Goal: Task Accomplishment & Management: Manage account settings

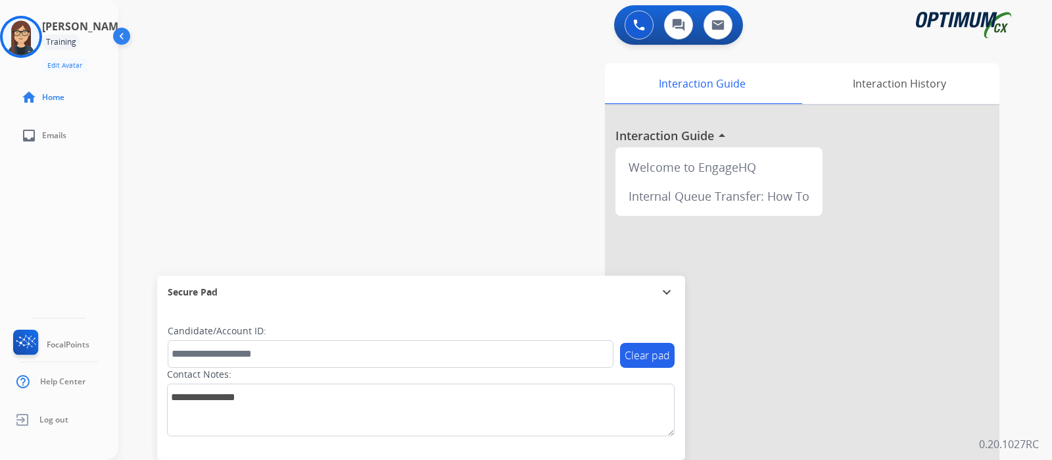
click at [39, 34] on img at bounding box center [21, 36] width 37 height 37
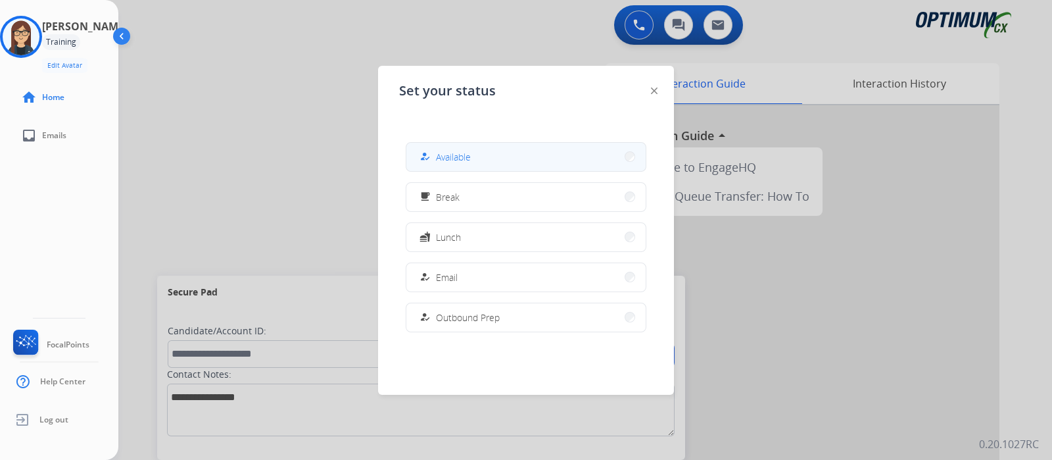
click at [439, 157] on span "Available" at bounding box center [453, 157] width 35 height 14
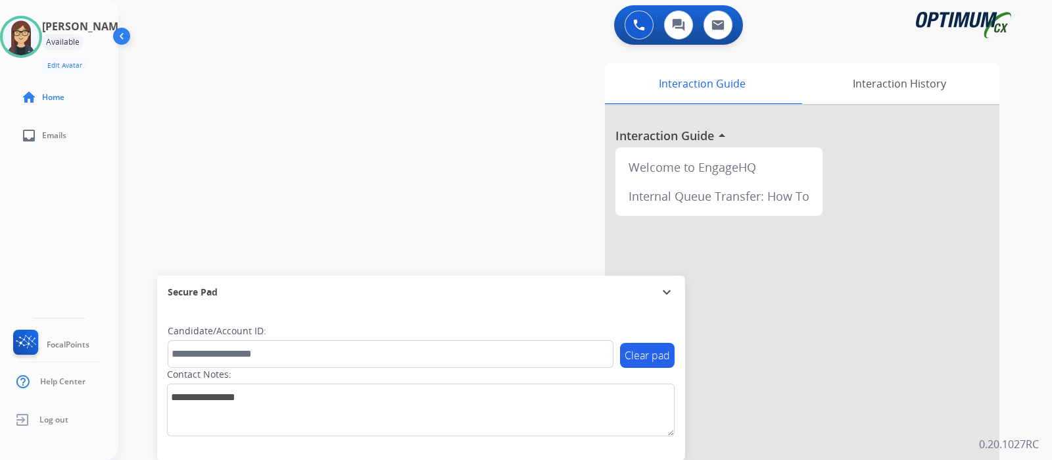
click at [55, 226] on div "[PERSON_NAME] Available Edit Avatar Agent: [PERSON_NAME] Profile: Gen_Bilingual…" at bounding box center [59, 230] width 118 height 460
click at [59, 219] on div "[PERSON_NAME] Available Edit Avatar Agent: [PERSON_NAME] Profile: Gen_Bilingual…" at bounding box center [59, 230] width 118 height 460
click at [466, 198] on div "swap_horiz Break voice bridge close_fullscreen Connect 3-Way Call merge_type Se…" at bounding box center [569, 321] width 902 height 548
click at [342, 170] on div "swap_horiz Break voice bridge close_fullscreen Connect 3-Way Call merge_type Se…" at bounding box center [569, 321] width 902 height 548
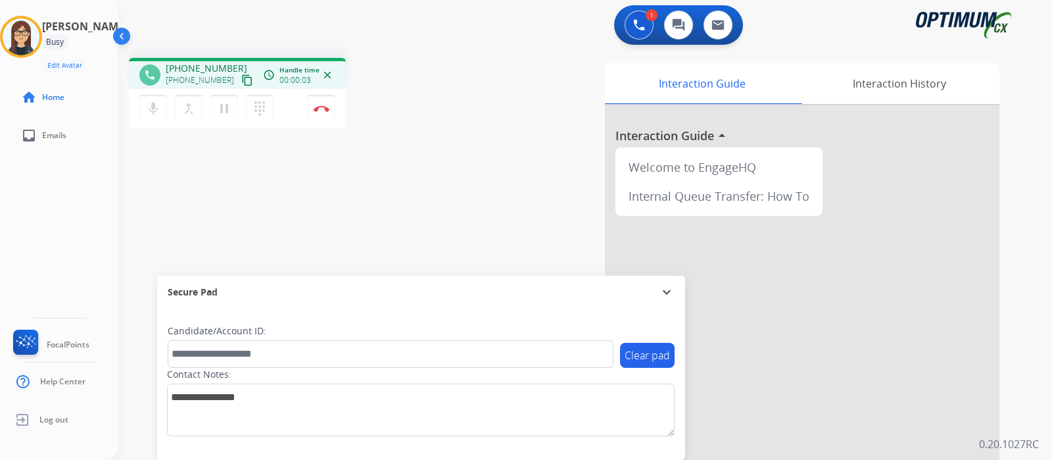
click at [241, 76] on mat-icon "content_copy" at bounding box center [247, 80] width 12 height 12
click at [149, 107] on mat-icon "mic" at bounding box center [153, 109] width 16 height 16
click at [457, 144] on div "phone [PHONE_NUMBER] [PHONE_NUMBER] content_copy access_time Call metrics Queue…" at bounding box center [569, 321] width 902 height 548
click at [160, 106] on button "mic_off Mute" at bounding box center [153, 109] width 28 height 28
click at [157, 112] on mat-icon "mic" at bounding box center [153, 109] width 16 height 16
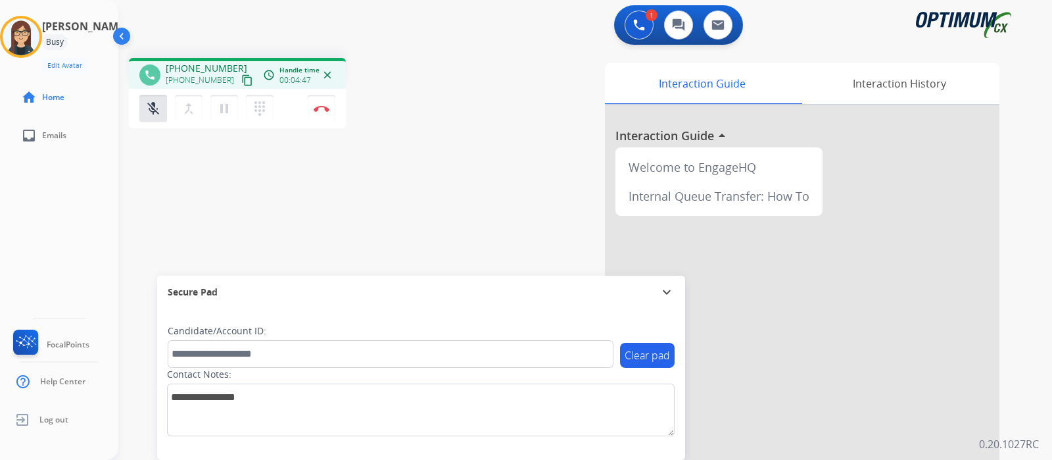
click at [452, 222] on div "phone [PHONE_NUMBER] [PHONE_NUMBER] content_copy access_time Call metrics Queue…" at bounding box center [569, 321] width 902 height 548
click at [144, 202] on div "phone [PHONE_NUMBER] [PHONE_NUMBER] content_copy access_time Call metrics Queue…" at bounding box center [569, 321] width 902 height 548
click at [121, 229] on div "phone [PHONE_NUMBER] [PHONE_NUMBER] content_copy access_time Call metrics Queue…" at bounding box center [569, 321] width 902 height 548
click at [155, 99] on button "mic_off Mute" at bounding box center [153, 109] width 28 height 28
click at [352, 225] on div "phone [PHONE_NUMBER] [PHONE_NUMBER] content_copy access_time Call metrics Queue…" at bounding box center [569, 321] width 902 height 548
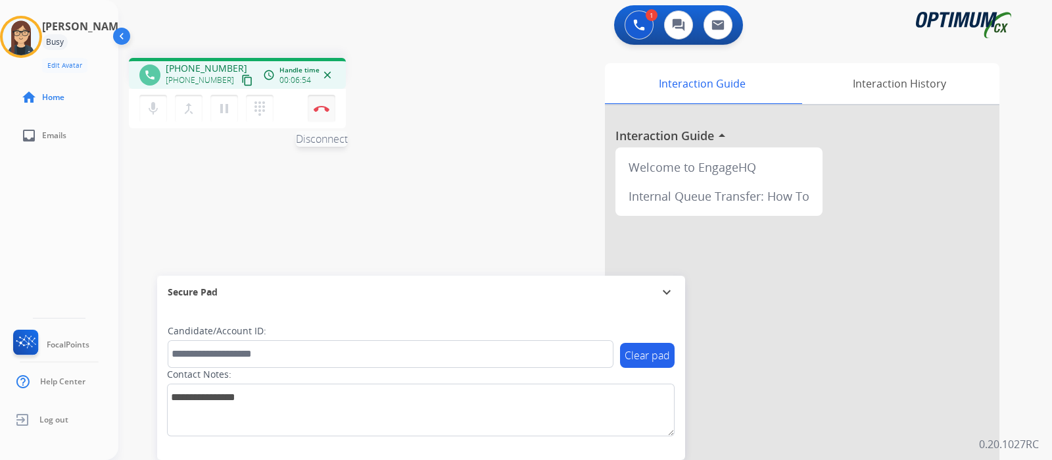
click at [324, 114] on button "Disconnect" at bounding box center [322, 109] width 28 height 28
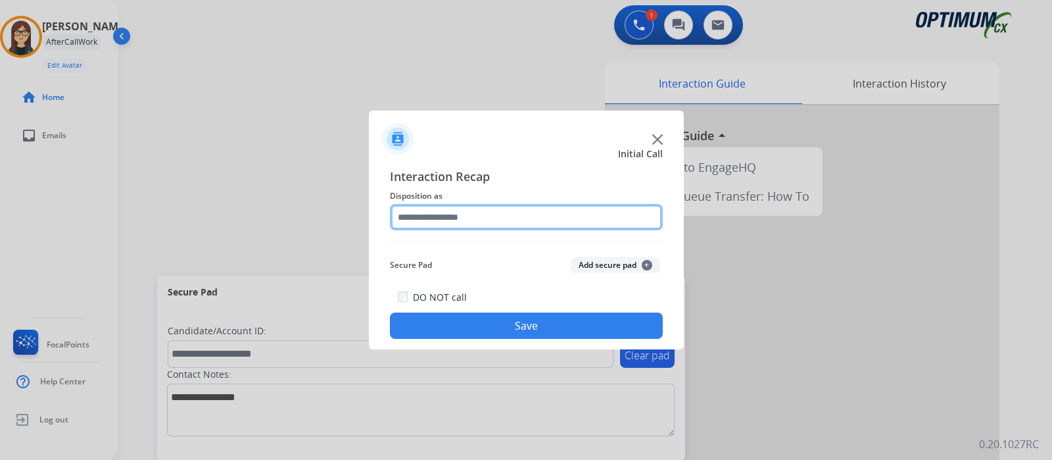
click at [441, 224] on input "text" at bounding box center [526, 217] width 273 height 26
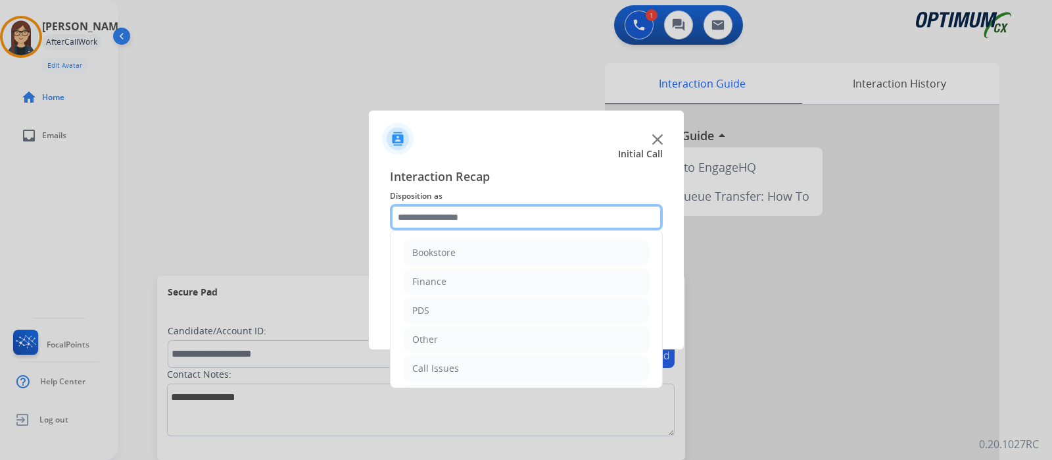
scroll to position [87, 0]
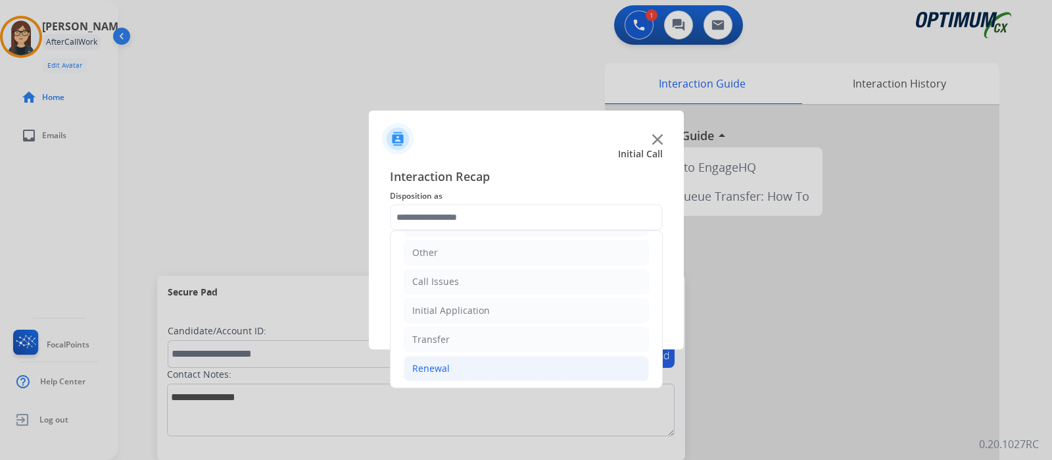
click at [460, 360] on li "Renewal" at bounding box center [526, 368] width 245 height 25
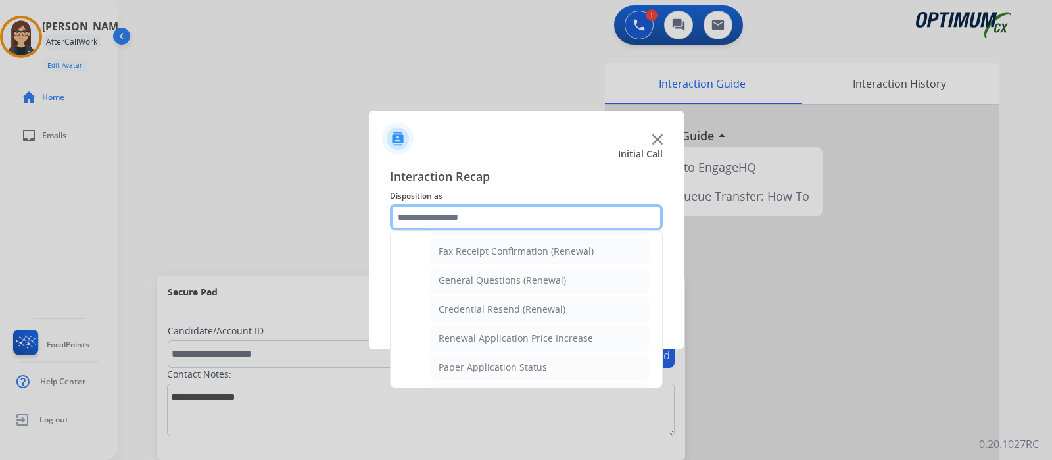
scroll to position [357, 0]
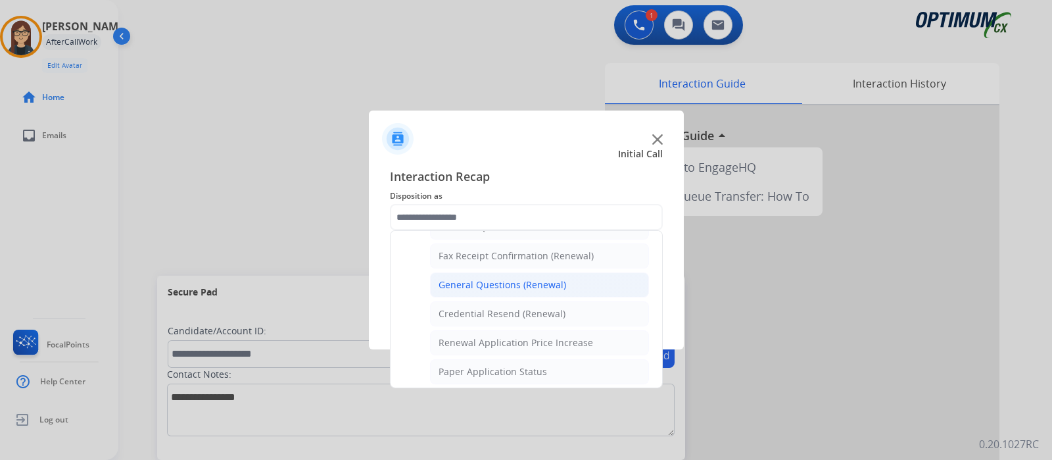
click at [587, 281] on li "General Questions (Renewal)" at bounding box center [539, 284] width 219 height 25
type input "**********"
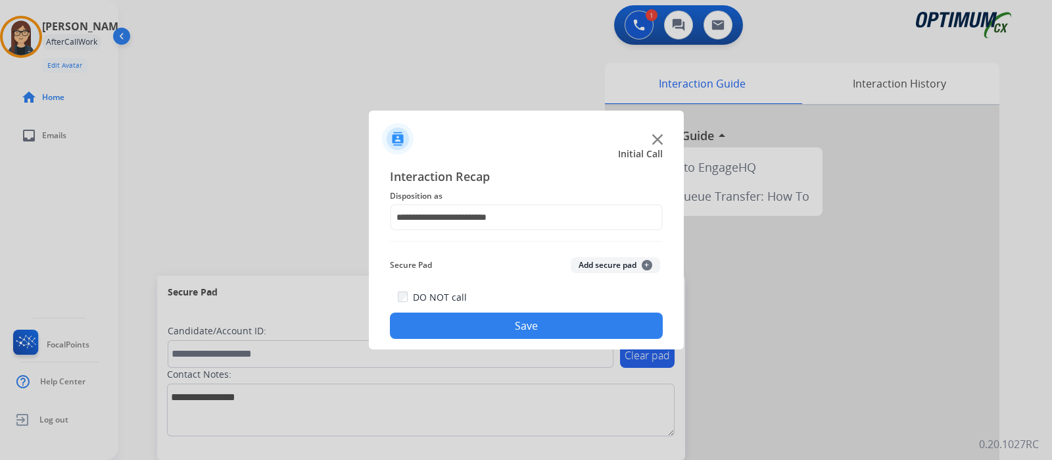
click at [537, 318] on button "Save" at bounding box center [526, 325] width 273 height 26
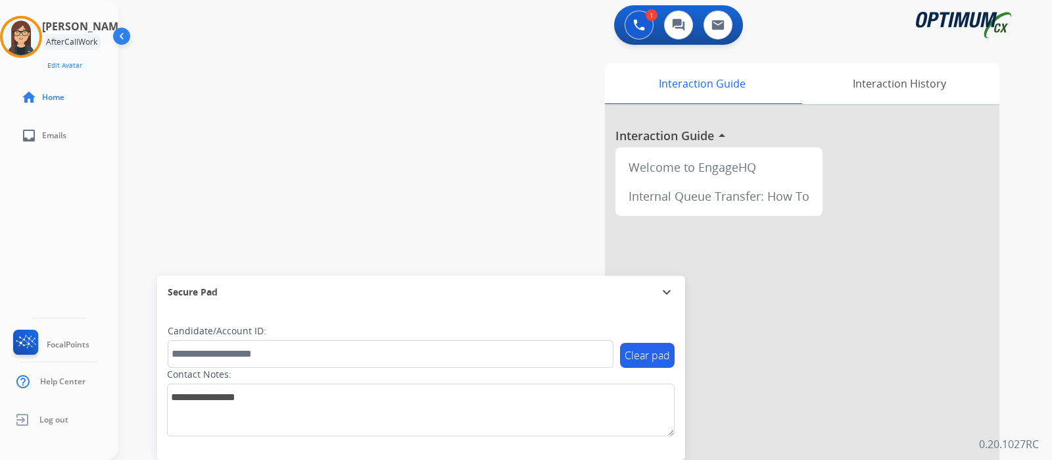
click at [122, 208] on div "swap_horiz Break voice bridge close_fullscreen Connect 3-Way Call merge_type Se…" at bounding box center [569, 321] width 902 height 548
click at [26, 39] on img at bounding box center [21, 36] width 37 height 37
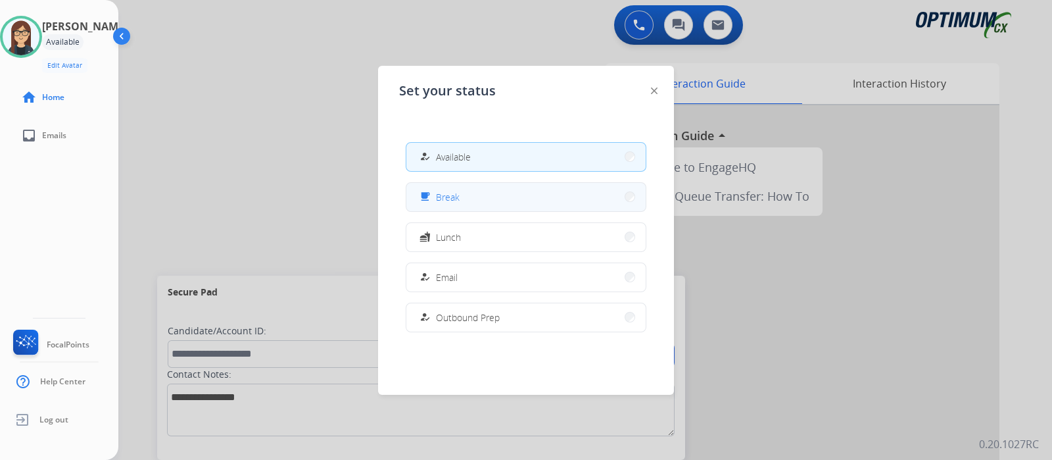
click at [427, 189] on div "free_breakfast" at bounding box center [426, 197] width 19 height 16
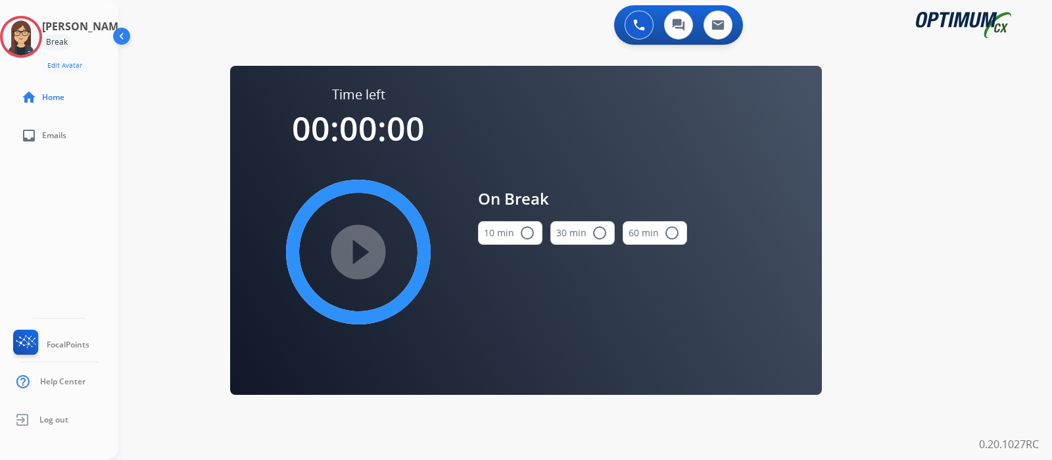
click at [534, 235] on button "10 min radio_button_unchecked" at bounding box center [510, 233] width 64 height 24
click at [350, 256] on mat-icon "play_circle_filled" at bounding box center [358, 252] width 16 height 16
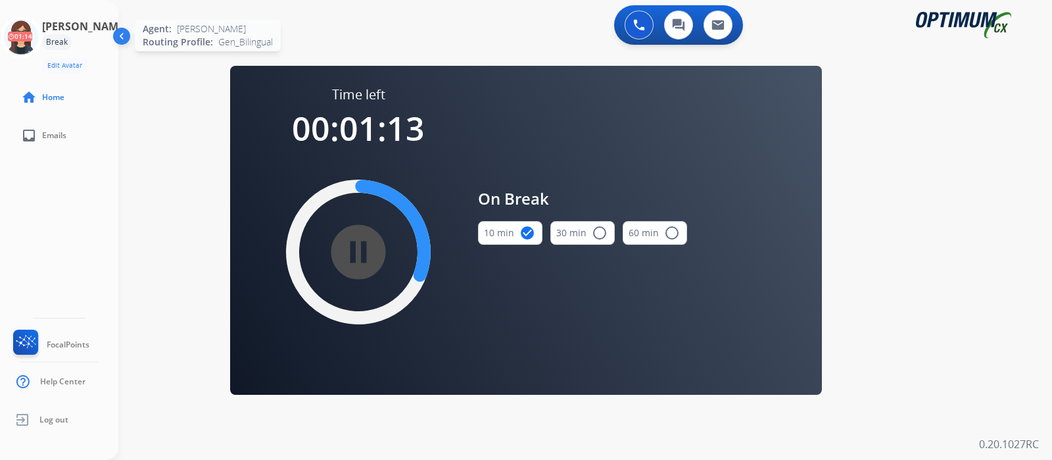
click at [42, 36] on icon at bounding box center [21, 37] width 43 height 43
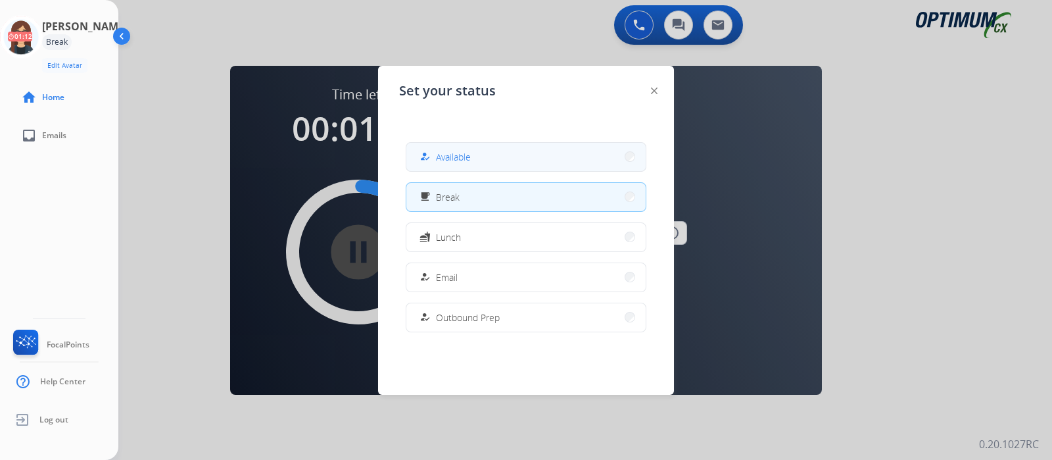
click at [478, 162] on button "how_to_reg Available" at bounding box center [525, 157] width 239 height 28
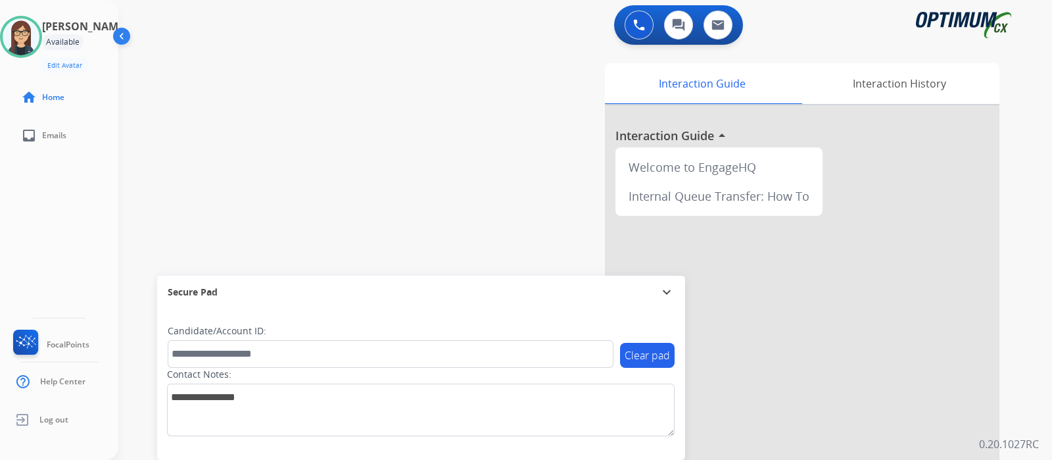
click at [479, 85] on div "Interaction Guide Interaction History Interaction Guide arrow_drop_up Welcome t…" at bounding box center [735, 329] width 527 height 533
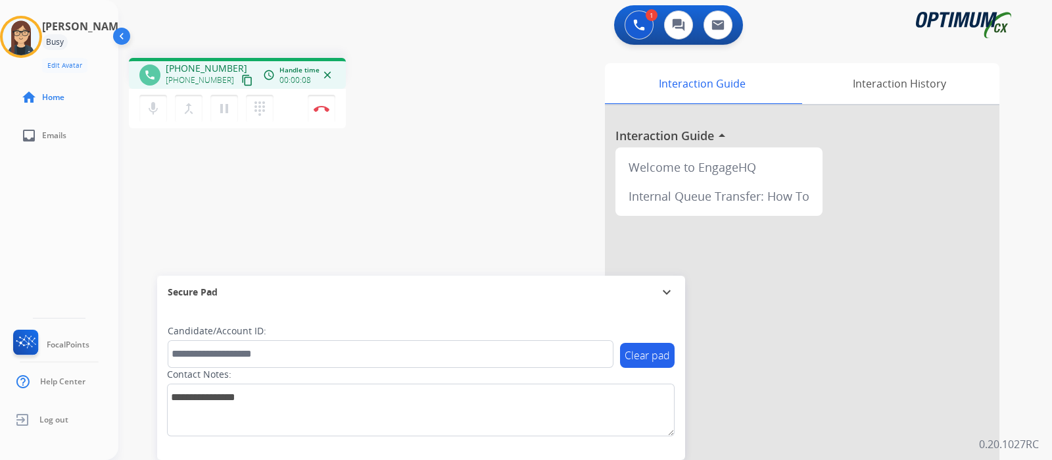
click at [241, 80] on mat-icon "content_copy" at bounding box center [247, 80] width 12 height 12
click at [143, 101] on button "mic Mute" at bounding box center [153, 109] width 28 height 28
click at [151, 111] on mat-icon "mic_off" at bounding box center [153, 109] width 16 height 16
click at [151, 111] on mat-icon "mic" at bounding box center [153, 109] width 16 height 16
click at [151, 112] on mat-icon "mic_off" at bounding box center [153, 109] width 16 height 16
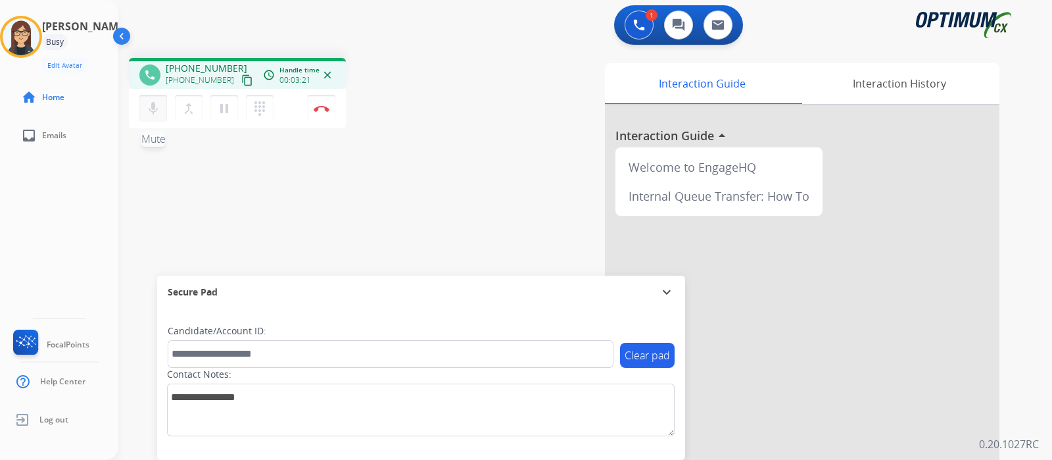
click at [151, 118] on button "mic Mute" at bounding box center [153, 109] width 28 height 28
click at [155, 111] on mat-icon "mic_off" at bounding box center [153, 109] width 16 height 16
click at [457, 212] on div "phone [PHONE_NUMBER] [PHONE_NUMBER] content_copy access_time Call metrics Queue…" at bounding box center [569, 321] width 902 height 548
click at [163, 117] on button "mic Mute" at bounding box center [153, 109] width 28 height 28
click at [163, 117] on button "mic_off Mute" at bounding box center [153, 109] width 28 height 28
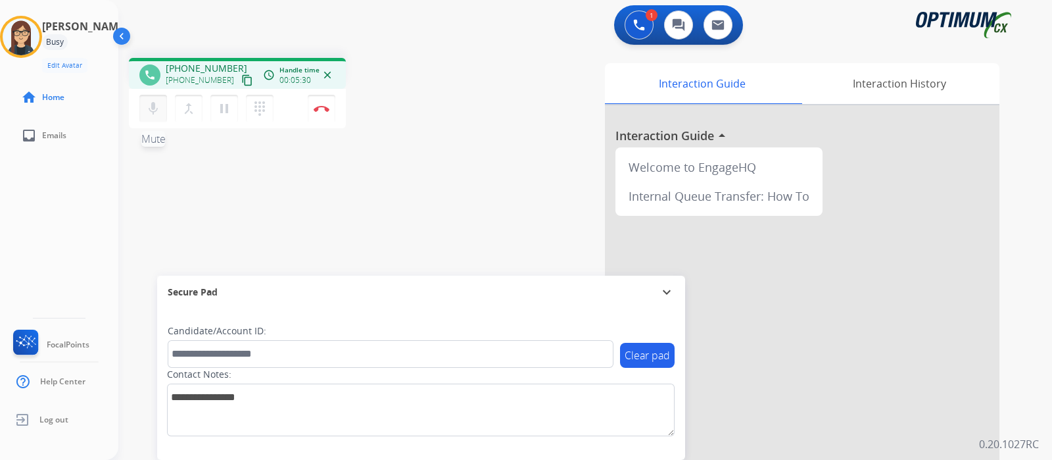
click at [148, 104] on mat-icon "mic" at bounding box center [153, 109] width 16 height 16
click at [153, 109] on mat-icon "mic_off" at bounding box center [153, 109] width 16 height 16
click at [153, 109] on mat-icon "mic" at bounding box center [153, 109] width 16 height 16
click at [155, 117] on button "mic_off Mute" at bounding box center [153, 109] width 28 height 28
click at [321, 110] on img at bounding box center [322, 108] width 16 height 7
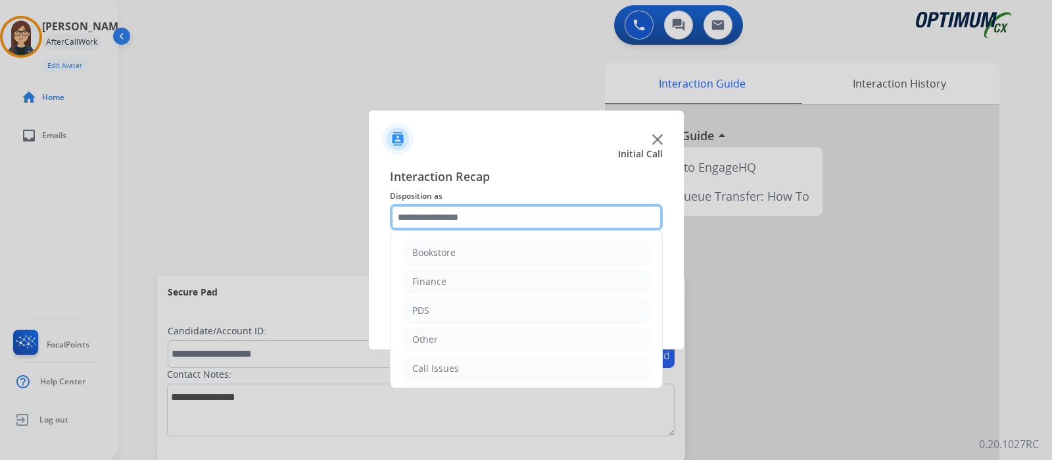
click at [456, 213] on input "text" at bounding box center [526, 217] width 273 height 26
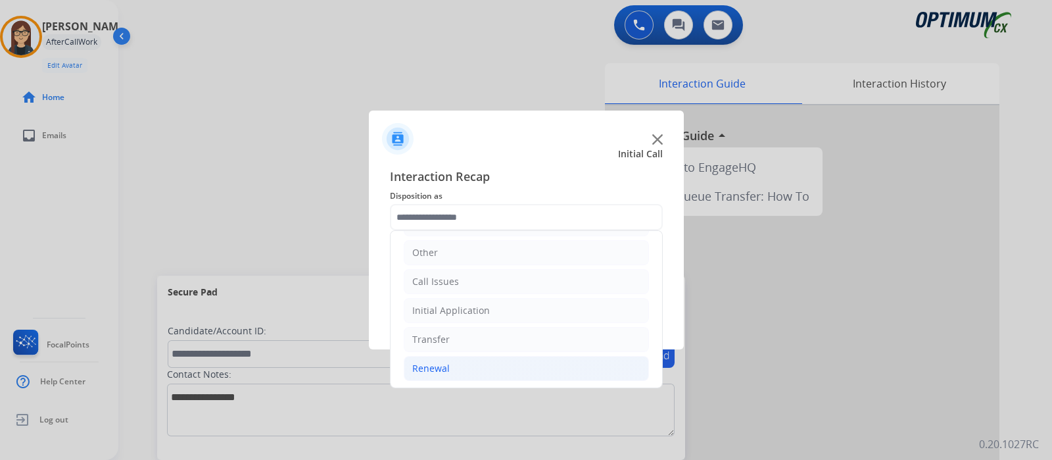
click at [532, 363] on li "Renewal" at bounding box center [526, 368] width 245 height 25
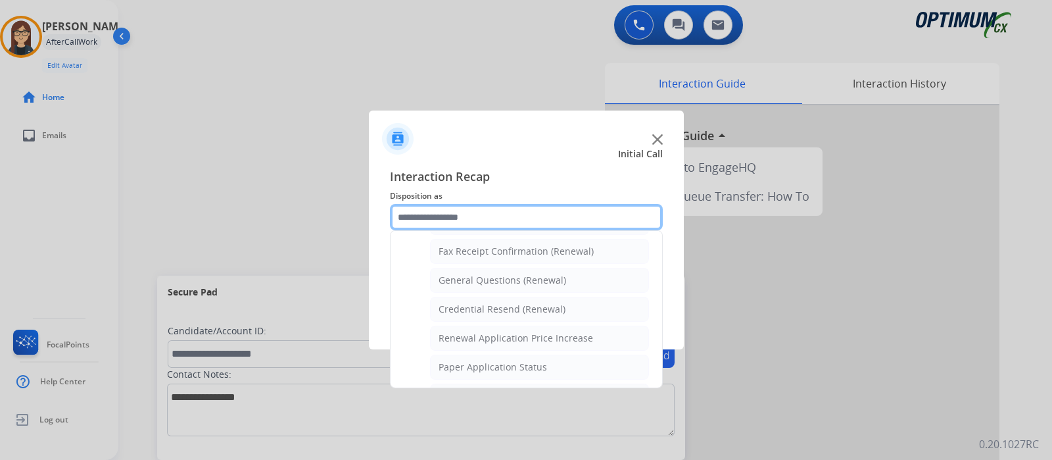
scroll to position [357, 0]
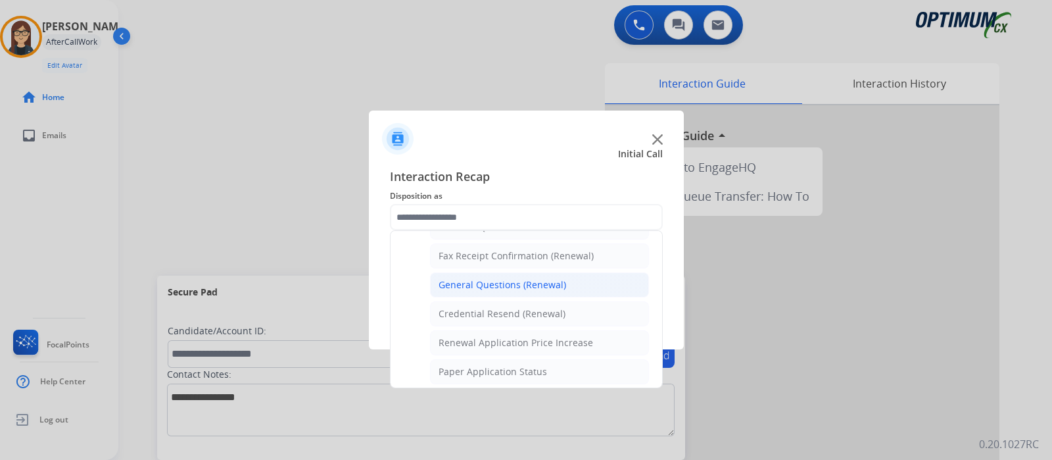
click at [579, 274] on li "General Questions (Renewal)" at bounding box center [539, 284] width 219 height 25
type input "**********"
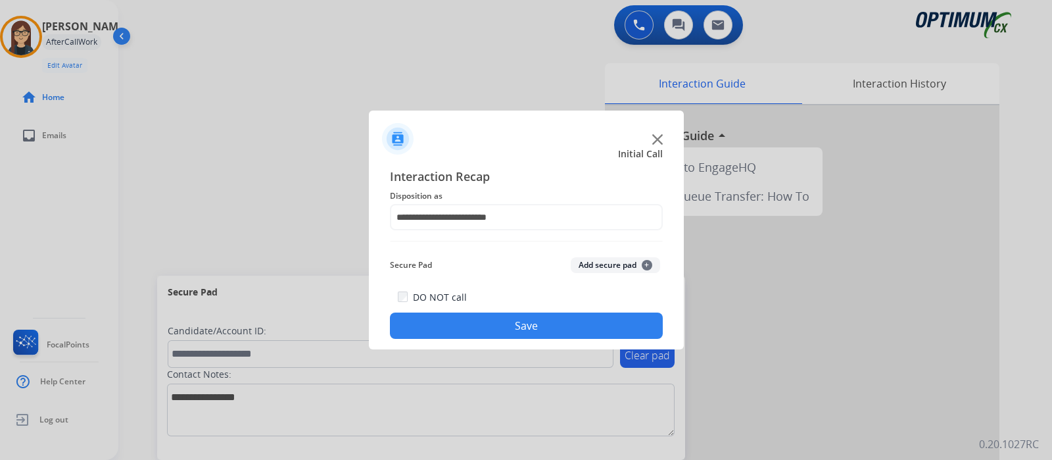
click at [551, 322] on button "Save" at bounding box center [526, 325] width 273 height 26
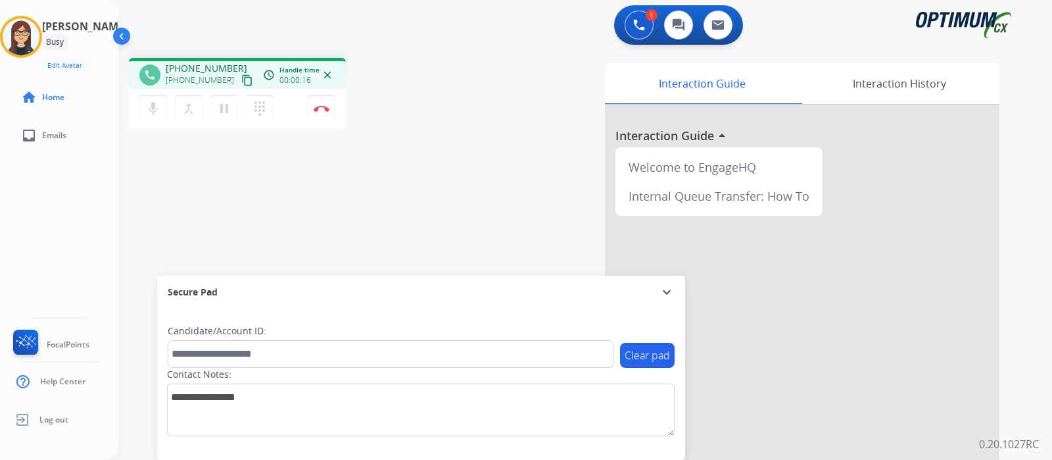
click at [241, 80] on mat-icon "content_copy" at bounding box center [247, 80] width 12 height 12
click at [155, 101] on mat-icon "mic" at bounding box center [153, 109] width 16 height 16
click at [157, 116] on mat-icon "mic_off" at bounding box center [153, 109] width 16 height 16
click at [163, 106] on button "mic Mute" at bounding box center [153, 109] width 28 height 28
click at [151, 110] on mat-icon "mic_off" at bounding box center [153, 109] width 16 height 16
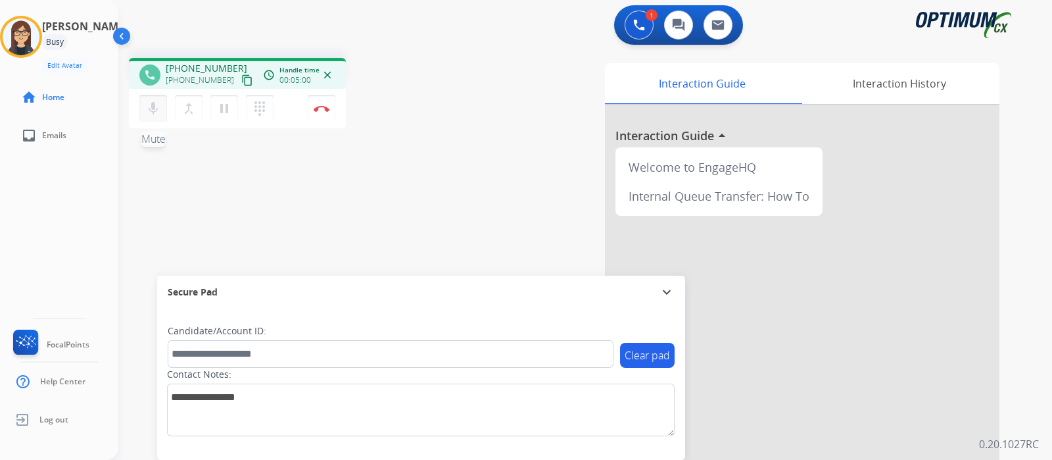
click at [155, 110] on mat-icon "mic" at bounding box center [153, 109] width 16 height 16
click at [155, 110] on mat-icon "mic_off" at bounding box center [153, 109] width 16 height 16
click at [428, 192] on div "phone [PHONE_NUMBER] [PHONE_NUMBER] content_copy access_time Call metrics Queue…" at bounding box center [569, 321] width 902 height 548
click at [161, 100] on button "mic_off Mute" at bounding box center [153, 109] width 28 height 28
click at [318, 105] on img at bounding box center [322, 108] width 16 height 7
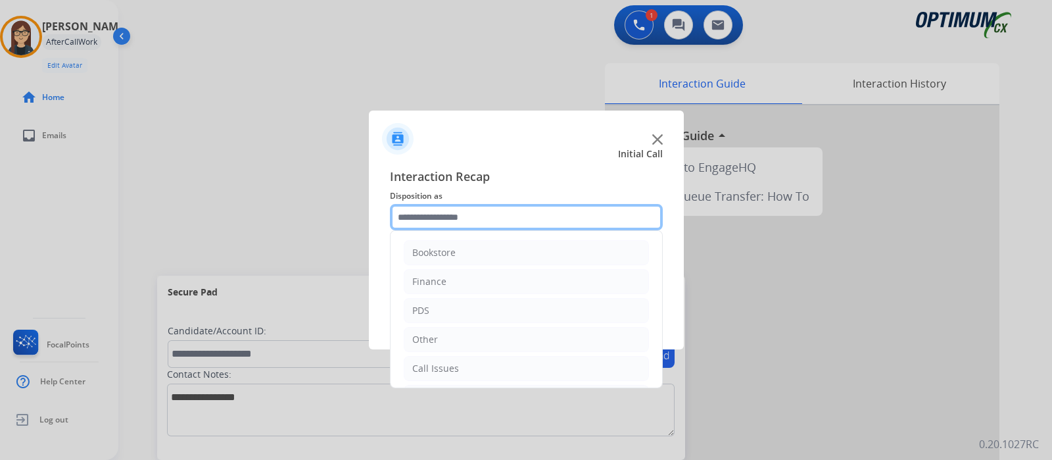
click at [457, 219] on input "text" at bounding box center [526, 217] width 273 height 26
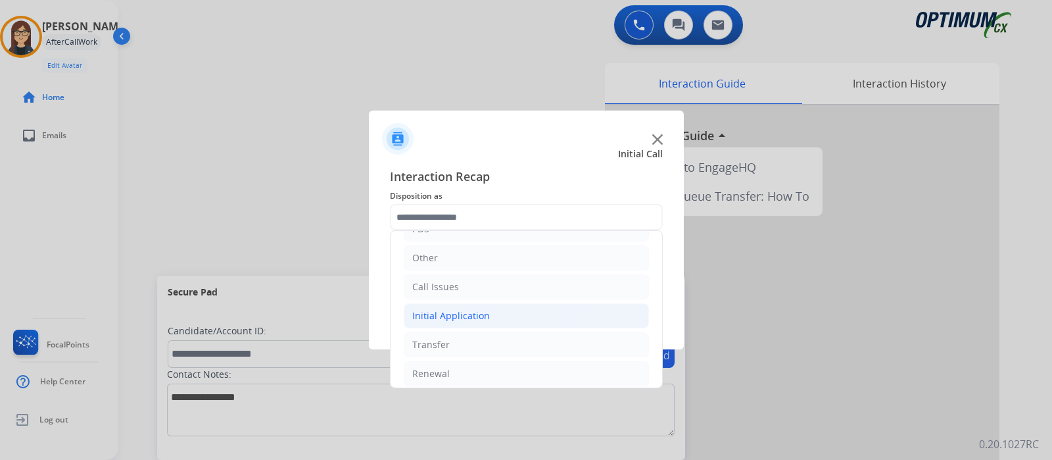
click at [566, 314] on li "Initial Application" at bounding box center [526, 315] width 245 height 25
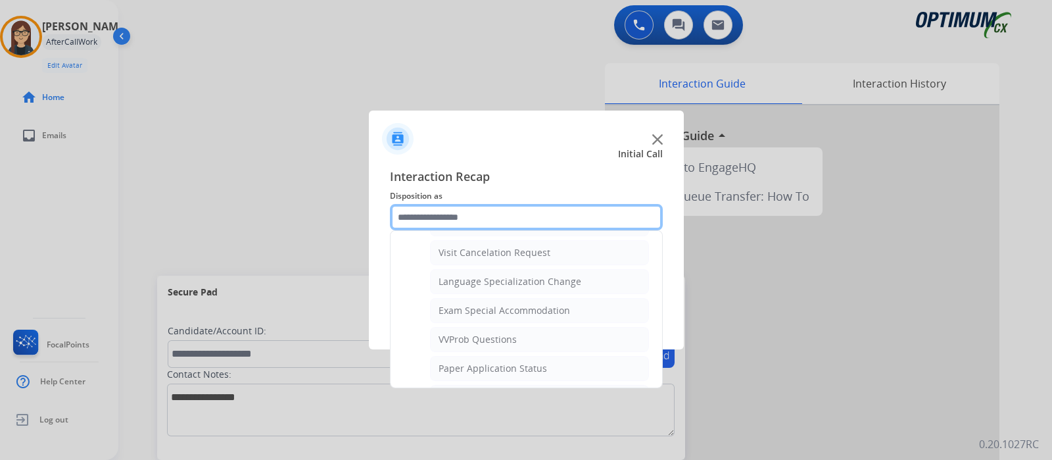
scroll to position [717, 0]
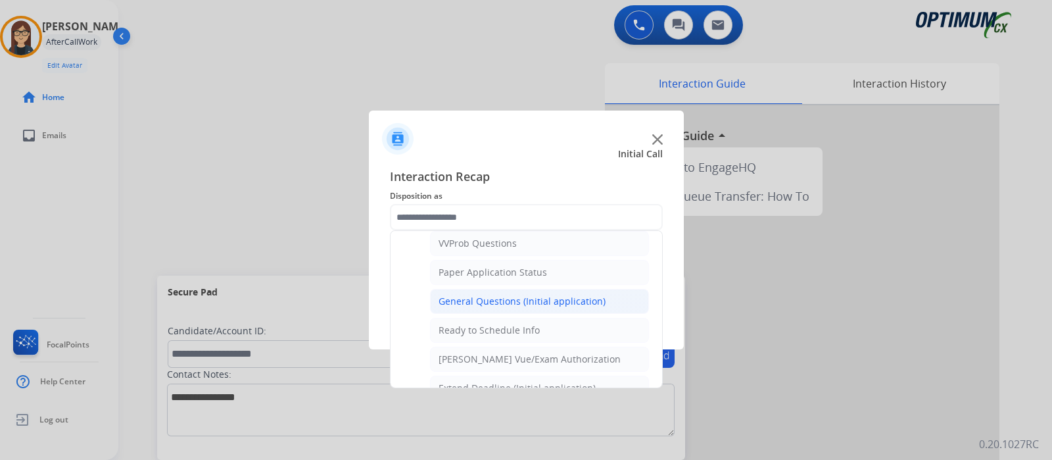
click at [547, 289] on li "General Questions (Initial application)" at bounding box center [539, 301] width 219 height 25
type input "**********"
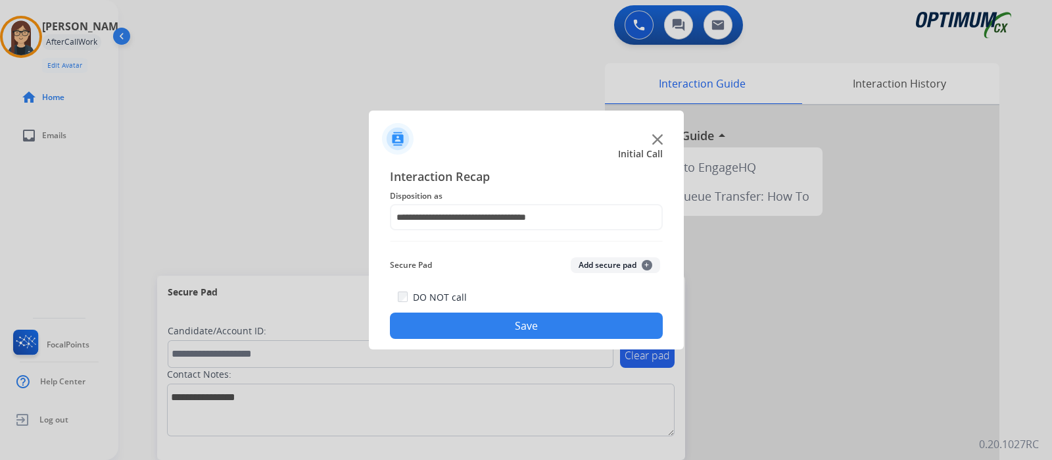
click at [538, 320] on button "Save" at bounding box center [526, 325] width 273 height 26
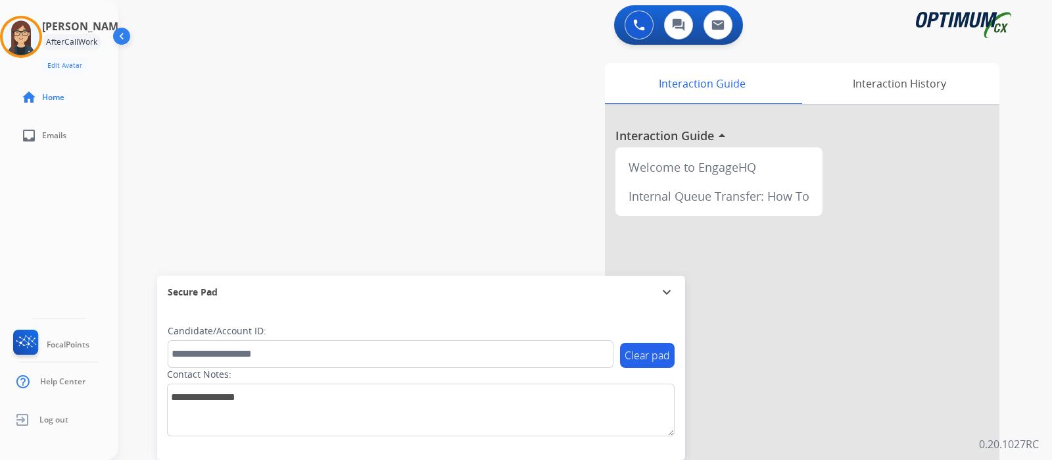
click at [464, 126] on div "swap_horiz Break voice bridge close_fullscreen Connect 3-Way Call merge_type Se…" at bounding box center [569, 321] width 902 height 548
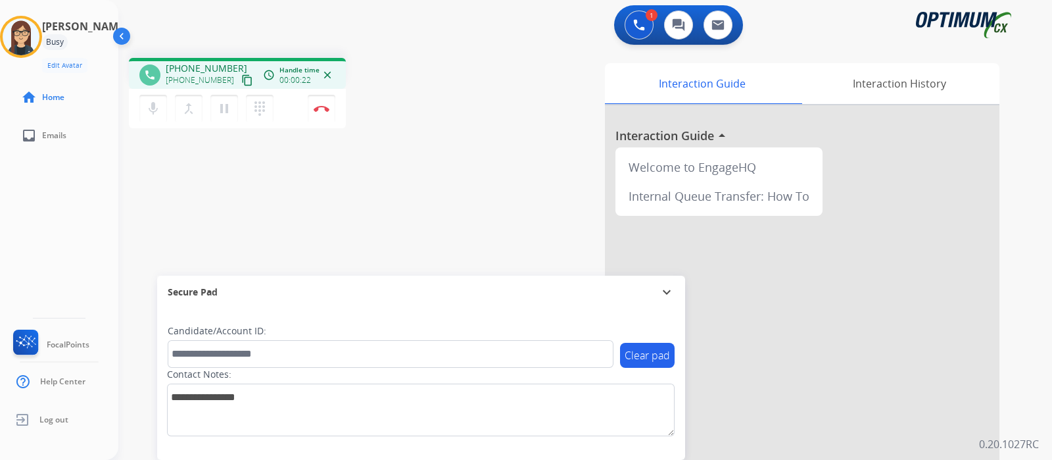
click at [241, 76] on mat-icon "content_copy" at bounding box center [247, 80] width 12 height 12
click at [148, 107] on mat-icon "mic" at bounding box center [153, 109] width 16 height 16
click at [156, 114] on mat-icon "mic_off" at bounding box center [153, 109] width 16 height 16
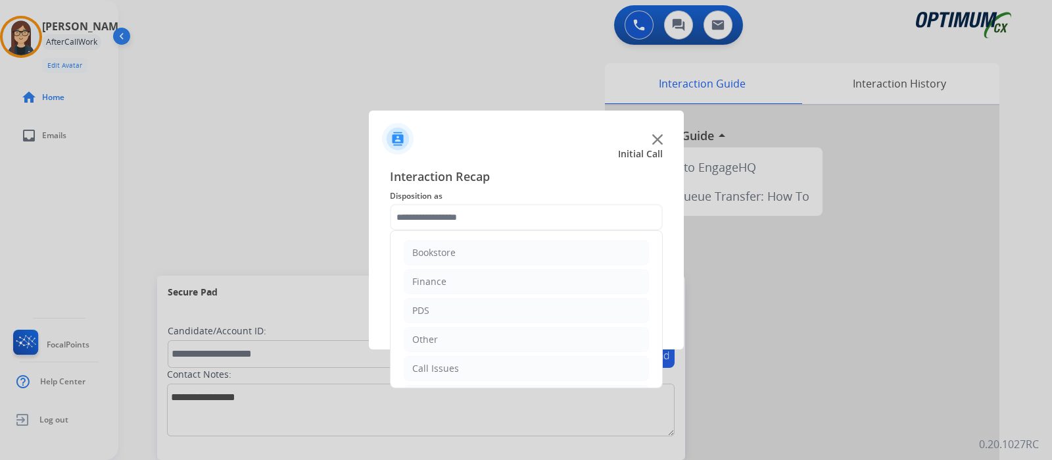
click at [431, 208] on input "text" at bounding box center [526, 217] width 273 height 26
click at [512, 306] on li "Initial Application" at bounding box center [526, 316] width 245 height 25
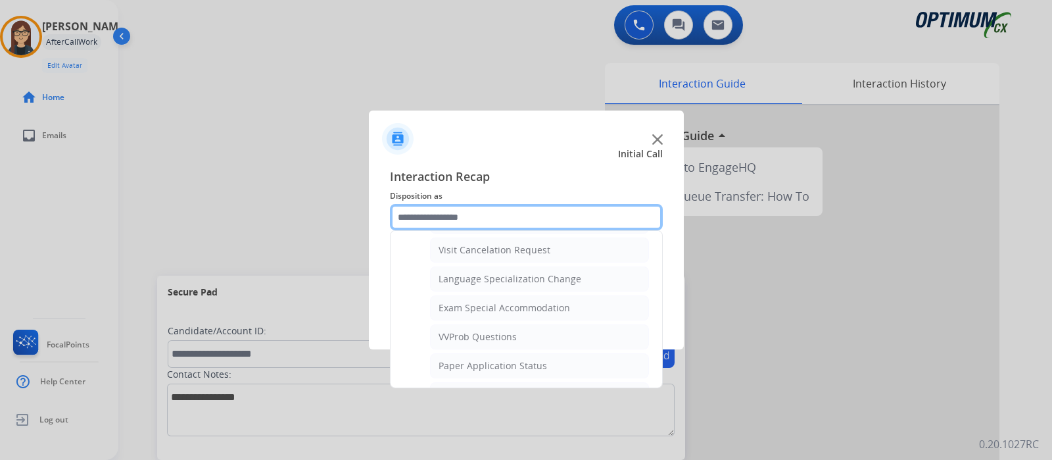
scroll to position [657, 0]
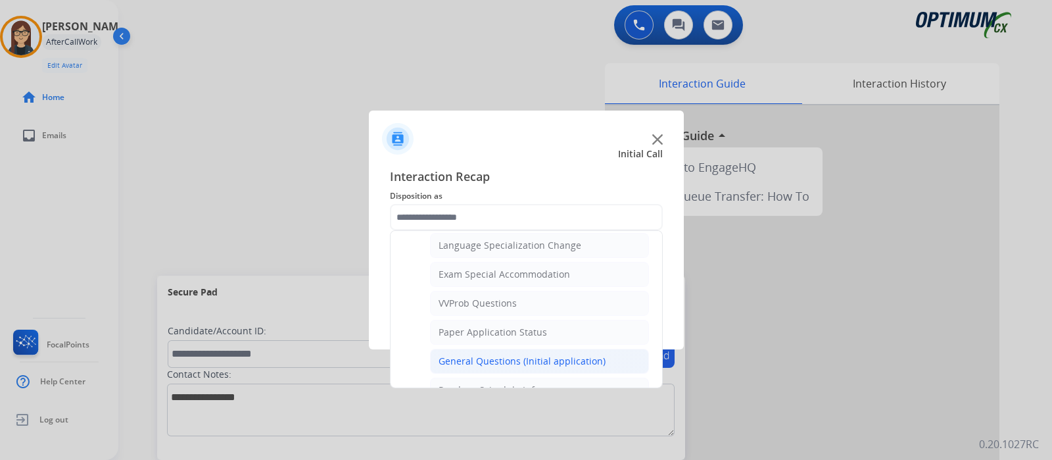
click at [559, 354] on div "General Questions (Initial application)" at bounding box center [522, 360] width 167 height 13
type input "**********"
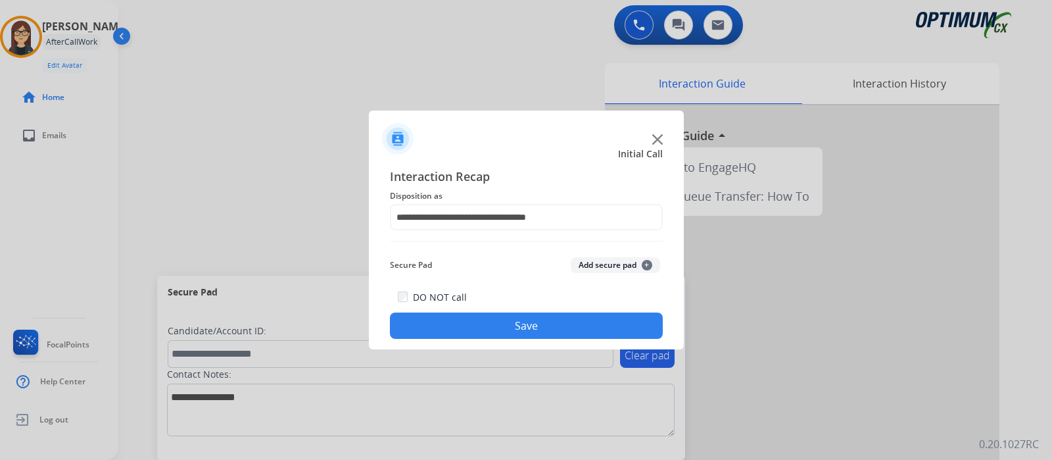
click at [529, 325] on button "Save" at bounding box center [526, 325] width 273 height 26
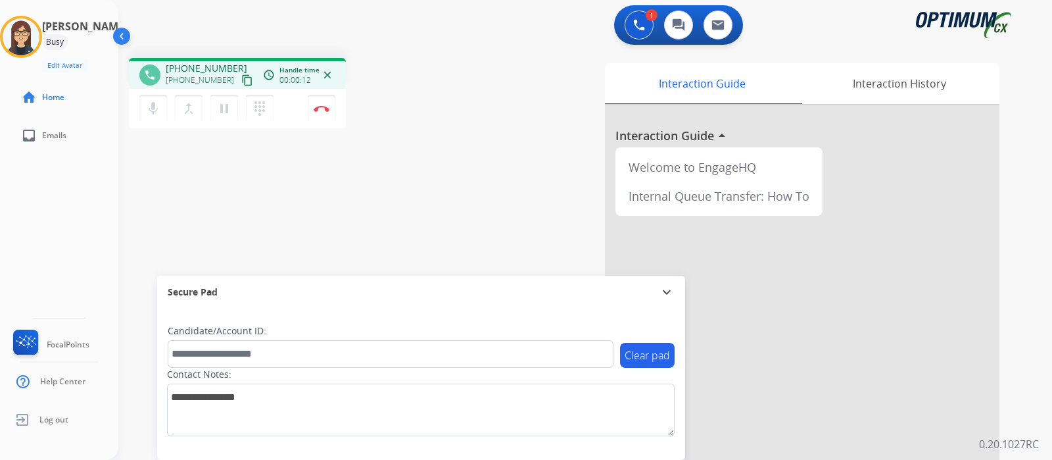
click at [241, 76] on mat-icon "content_copy" at bounding box center [247, 80] width 12 height 12
click at [158, 97] on button "mic Mute" at bounding box center [153, 109] width 28 height 28
click at [149, 105] on mat-icon "mic_off" at bounding box center [153, 109] width 16 height 16
click at [155, 104] on mat-icon "mic" at bounding box center [153, 109] width 16 height 16
click at [370, 195] on div "phone [PHONE_NUMBER] [PHONE_NUMBER] content_copy access_time Call metrics Queue…" at bounding box center [569, 321] width 902 height 548
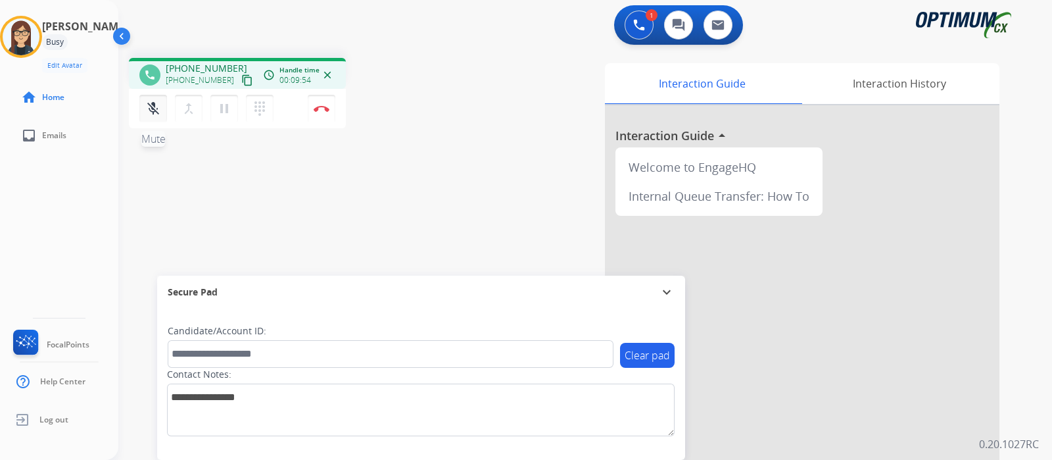
click at [155, 118] on button "mic_off Mute" at bounding box center [153, 109] width 28 height 28
click at [151, 107] on mat-icon "mic" at bounding box center [153, 109] width 16 height 16
click at [151, 107] on mat-icon "mic_off" at bounding box center [153, 109] width 16 height 16
click at [151, 107] on mat-icon "mic" at bounding box center [153, 109] width 16 height 16
click at [150, 112] on mat-icon "mic_off" at bounding box center [153, 109] width 16 height 16
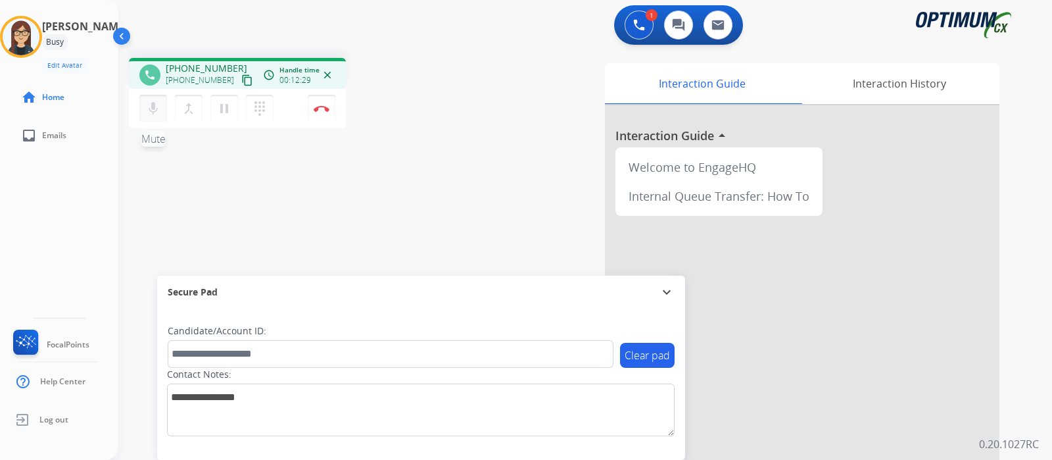
click at [155, 107] on mat-icon "mic" at bounding box center [153, 109] width 16 height 16
click at [155, 116] on mat-icon "mic_off" at bounding box center [153, 109] width 16 height 16
click at [155, 116] on mat-icon "mic" at bounding box center [153, 109] width 16 height 16
click at [279, 194] on div "phone [PHONE_NUMBER] [PHONE_NUMBER] content_copy access_time Call metrics Queue…" at bounding box center [569, 321] width 902 height 548
click at [151, 112] on mat-icon "mic_off" at bounding box center [153, 109] width 16 height 16
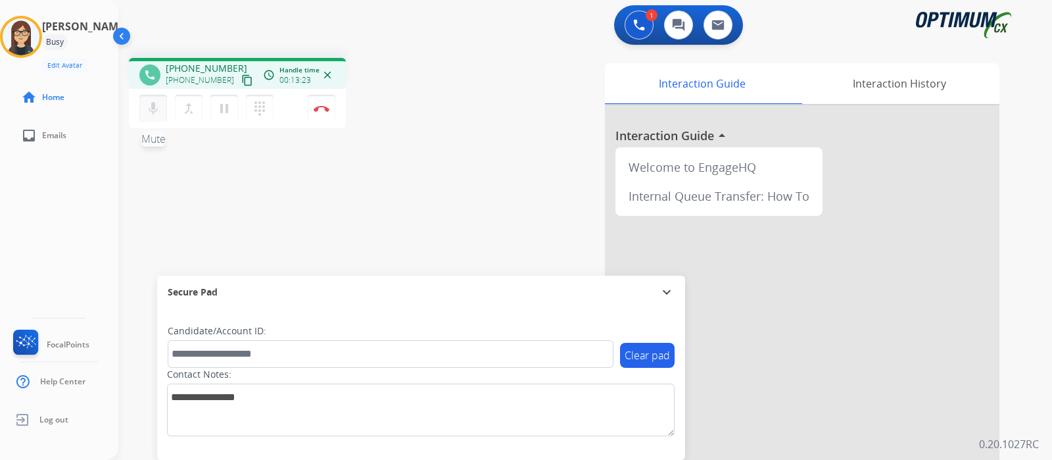
click at [151, 112] on mat-icon "mic" at bounding box center [153, 109] width 16 height 16
click at [155, 113] on mat-icon "mic_off" at bounding box center [153, 109] width 16 height 16
click at [155, 113] on mat-icon "mic" at bounding box center [153, 109] width 16 height 16
click at [154, 110] on mat-icon "mic_off" at bounding box center [153, 109] width 16 height 16
click at [155, 112] on mat-icon "mic" at bounding box center [153, 109] width 16 height 16
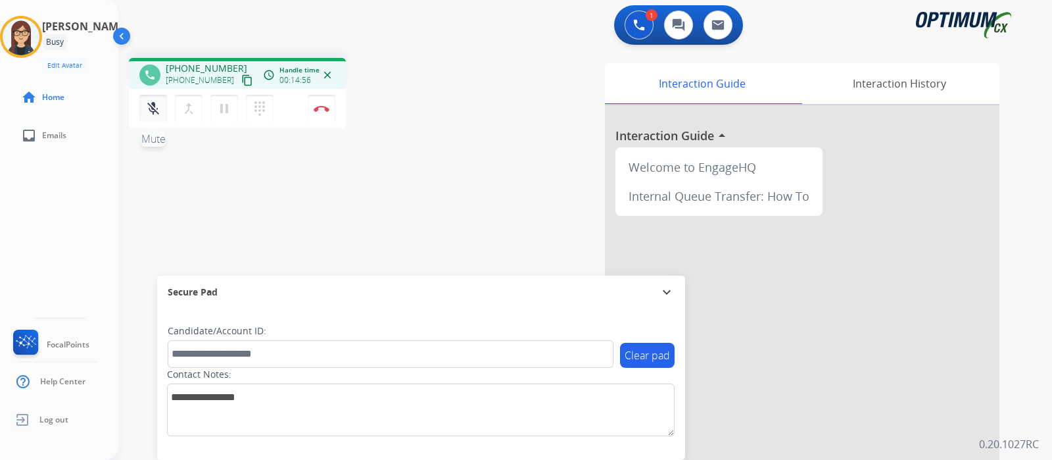
click at [149, 101] on mat-icon "mic_off" at bounding box center [153, 109] width 16 height 16
click at [472, 145] on div "Interaction Guide Interaction History Interaction Guide arrow_drop_up Welcome t…" at bounding box center [735, 329] width 527 height 533
click at [392, 235] on div "phone [PHONE_NUMBER] [PHONE_NUMBER] content_copy access_time Call metrics Queue…" at bounding box center [569, 321] width 902 height 548
click at [448, 184] on div "phone [PHONE_NUMBER] [PHONE_NUMBER] content_copy access_time Call metrics Queue…" at bounding box center [569, 321] width 902 height 548
click at [373, 244] on div "phone [PHONE_NUMBER] [PHONE_NUMBER] content_copy access_time Call metrics Queue…" at bounding box center [569, 321] width 902 height 548
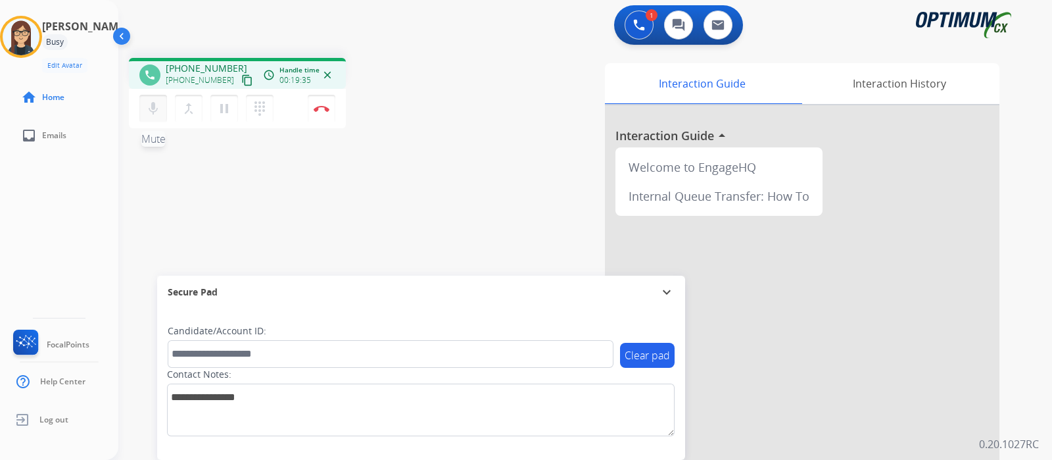
click at [153, 109] on mat-icon "mic" at bounding box center [153, 109] width 16 height 16
click at [156, 103] on mat-icon "mic_off" at bounding box center [153, 109] width 16 height 16
click at [156, 103] on mat-icon "mic" at bounding box center [153, 109] width 16 height 16
click at [151, 113] on mat-icon "mic_off" at bounding box center [153, 109] width 16 height 16
click at [156, 114] on mat-icon "mic" at bounding box center [153, 109] width 16 height 16
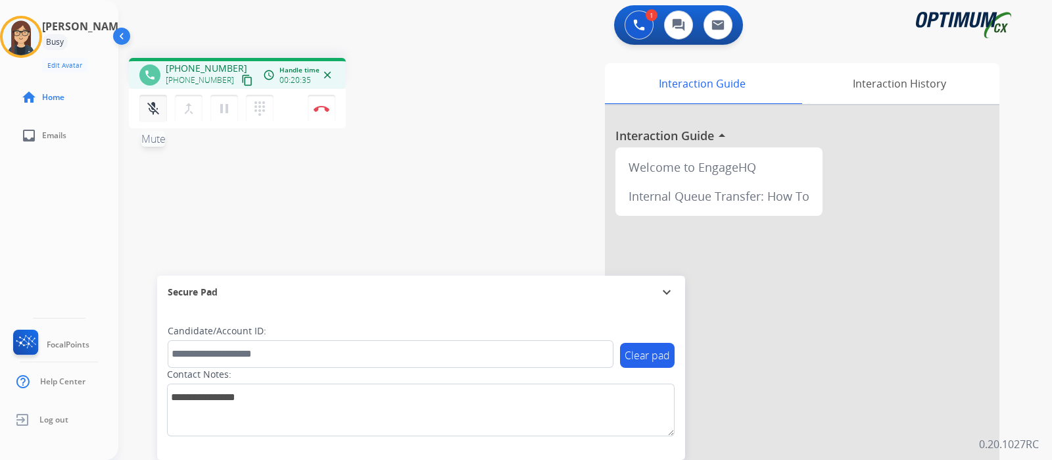
click at [156, 114] on mat-icon "mic_off" at bounding box center [153, 109] width 16 height 16
click at [156, 114] on mat-icon "mic" at bounding box center [153, 109] width 16 height 16
click at [156, 114] on mat-icon "mic_off" at bounding box center [153, 109] width 16 height 16
click at [437, 176] on div "phone [PHONE_NUMBER] [PHONE_NUMBER] content_copy access_time Call metrics Queue…" at bounding box center [569, 321] width 902 height 548
click at [153, 110] on mat-icon "mic" at bounding box center [153, 109] width 16 height 16
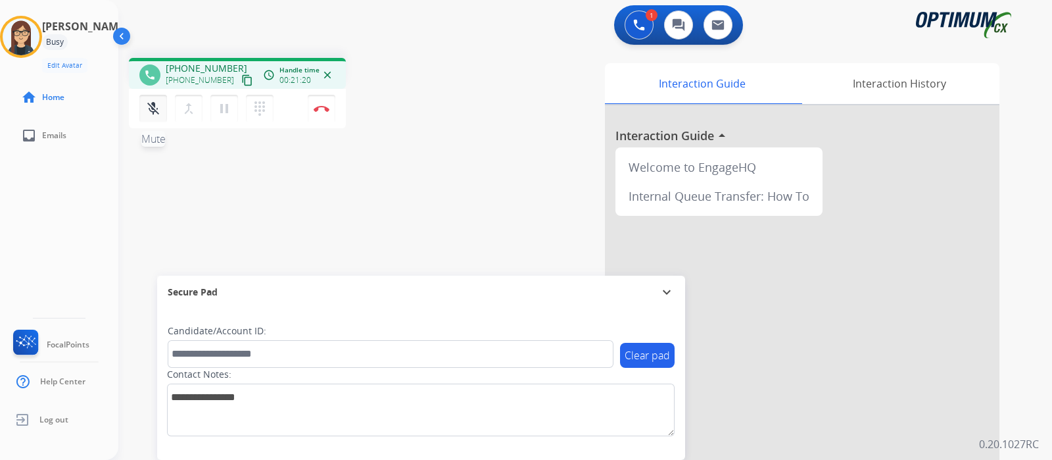
click at [153, 110] on mat-icon "mic_off" at bounding box center [153, 109] width 16 height 16
click at [155, 111] on mat-icon "mic" at bounding box center [153, 109] width 16 height 16
click at [155, 114] on mat-icon "mic_off" at bounding box center [153, 109] width 16 height 16
click at [326, 110] on img at bounding box center [322, 108] width 16 height 7
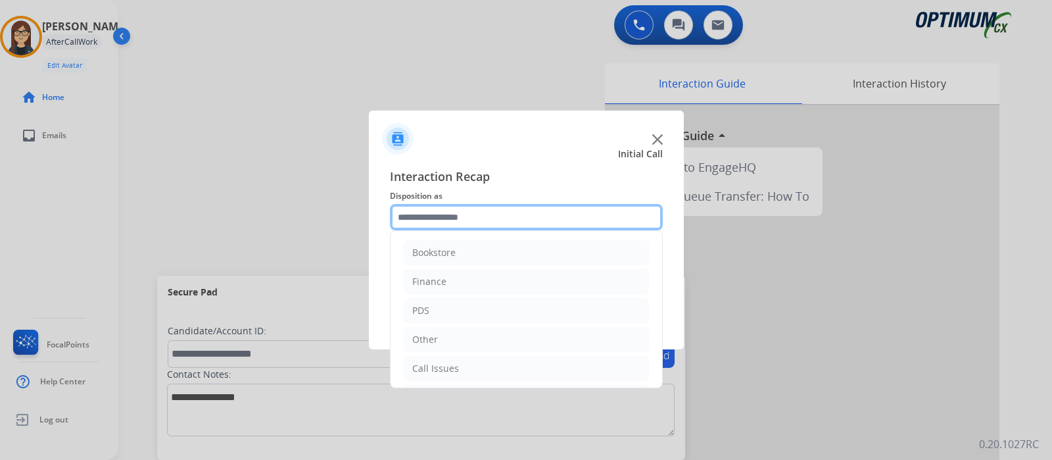
click at [469, 208] on input "text" at bounding box center [526, 217] width 273 height 26
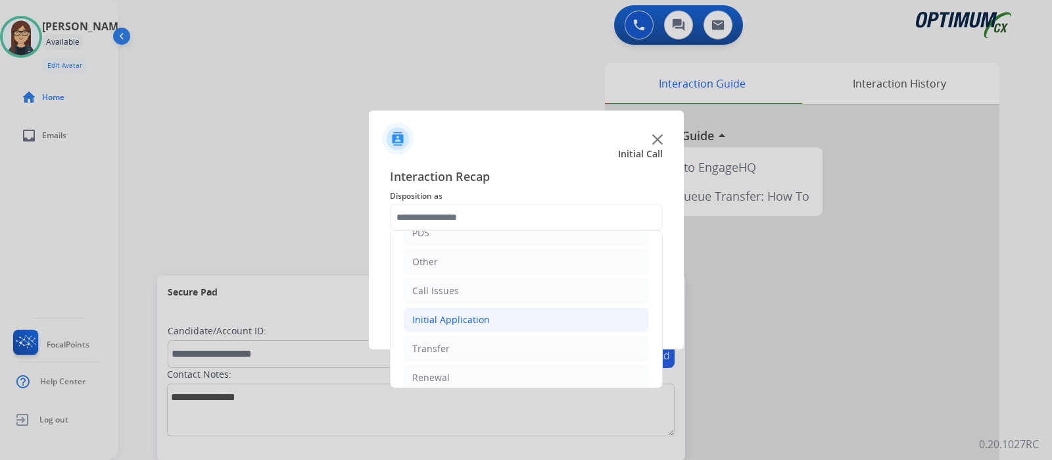
click at [504, 311] on li "Initial Application" at bounding box center [526, 319] width 245 height 25
click at [488, 376] on li "Appeals" at bounding box center [539, 377] width 219 height 25
type input "*******"
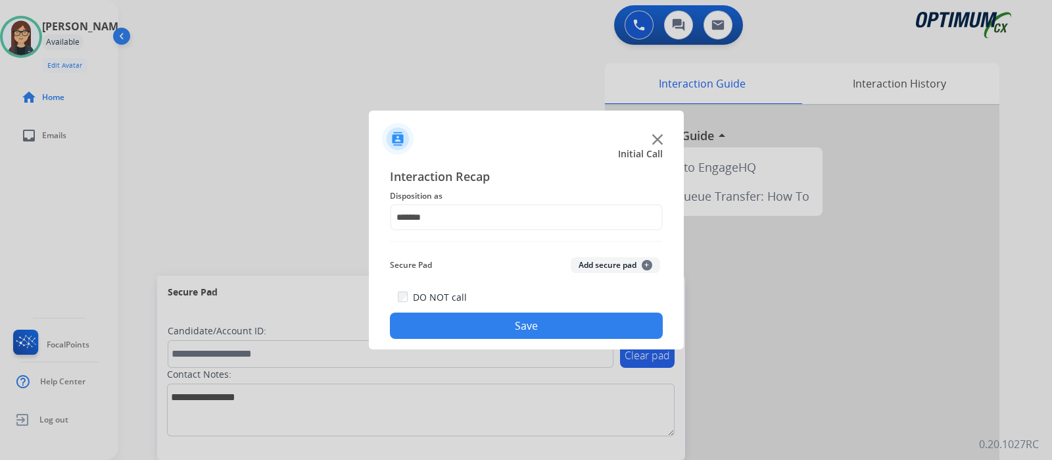
click at [496, 329] on button "Save" at bounding box center [526, 325] width 273 height 26
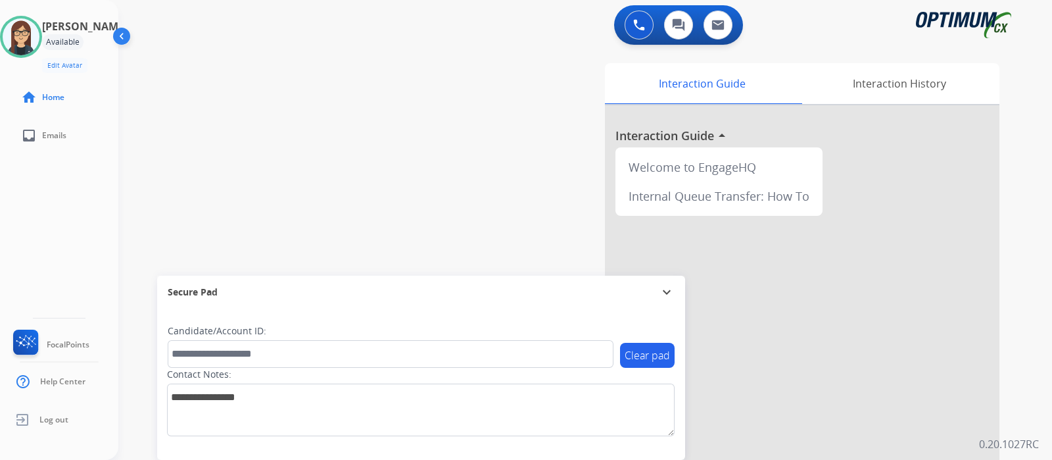
click at [368, 116] on div "swap_horiz Break voice bridge close_fullscreen Connect 3-Way Call merge_type Se…" at bounding box center [569, 321] width 902 height 548
click at [419, 139] on div "swap_horiz Break voice bridge close_fullscreen Connect 3-Way Call merge_type Se…" at bounding box center [569, 321] width 902 height 548
click at [395, 114] on div "swap_horiz Break voice bridge close_fullscreen Connect 3-Way Call merge_type Se…" at bounding box center [569, 321] width 902 height 548
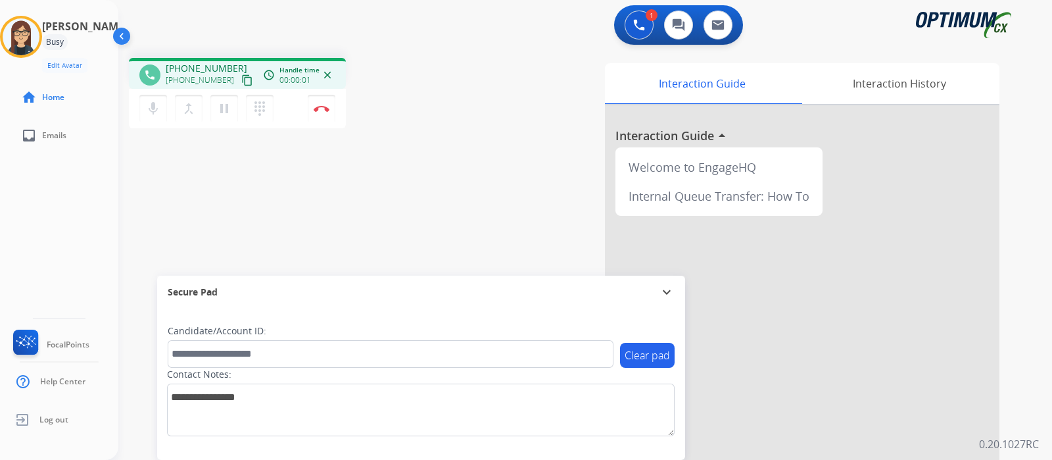
click at [241, 80] on mat-icon "content_copy" at bounding box center [247, 80] width 12 height 12
click at [150, 107] on mat-icon "mic" at bounding box center [153, 109] width 16 height 16
drag, startPoint x: 150, startPoint y: 107, endPoint x: 282, endPoint y: 353, distance: 279.2
click at [282, 353] on div "phone [PHONE_NUMBER] [PHONE_NUMBER] content_copy access_time Call metrics Queue…" at bounding box center [569, 321] width 902 height 548
click at [153, 107] on mat-icon "mic_off" at bounding box center [153, 109] width 16 height 16
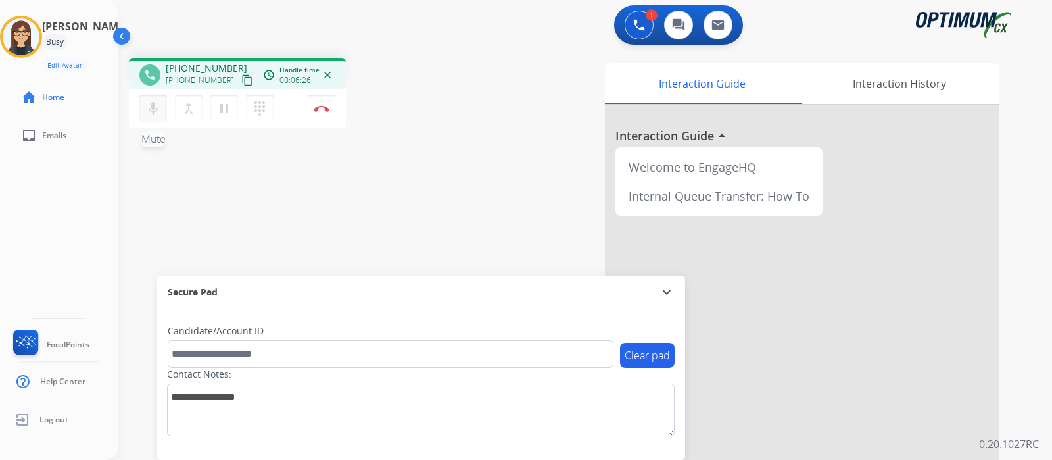
click at [156, 116] on button "mic Mute" at bounding box center [153, 109] width 28 height 28
click at [156, 107] on mat-icon "mic_off" at bounding box center [153, 109] width 16 height 16
click at [154, 109] on mat-icon "mic" at bounding box center [153, 109] width 16 height 16
click at [154, 109] on mat-icon "mic_off" at bounding box center [153, 109] width 16 height 16
click at [158, 113] on mat-icon "mic" at bounding box center [153, 109] width 16 height 16
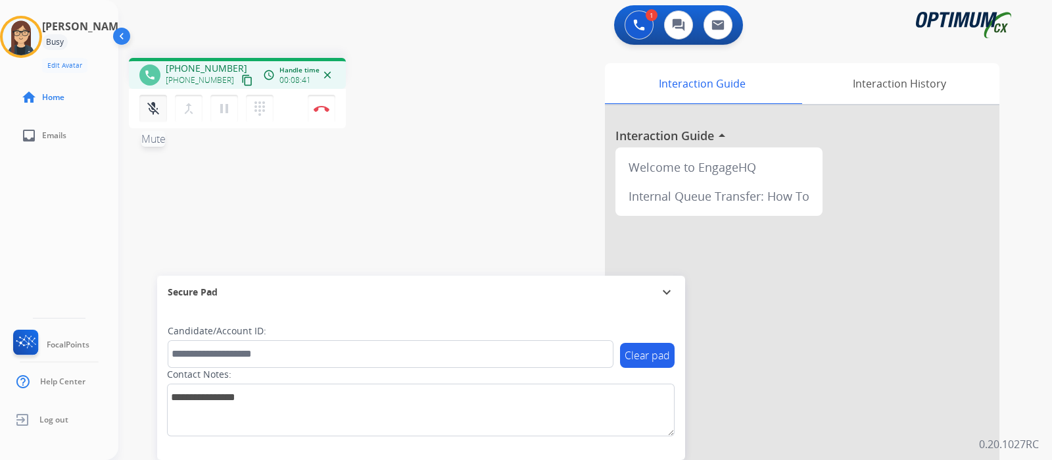
click at [149, 108] on mat-icon "mic_off" at bounding box center [153, 109] width 16 height 16
click at [324, 110] on img at bounding box center [322, 108] width 16 height 7
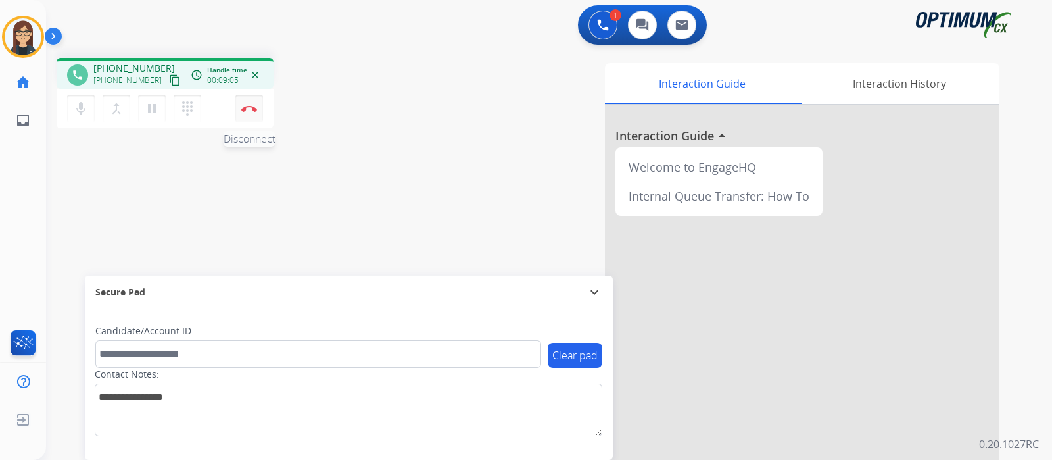
click at [248, 105] on button "Disconnect" at bounding box center [249, 109] width 28 height 28
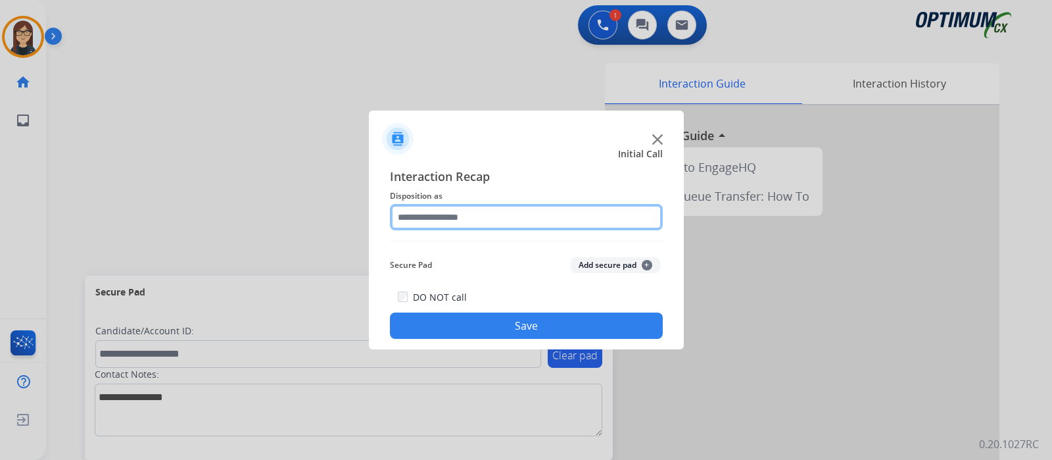
click at [487, 221] on input "text" at bounding box center [526, 217] width 273 height 26
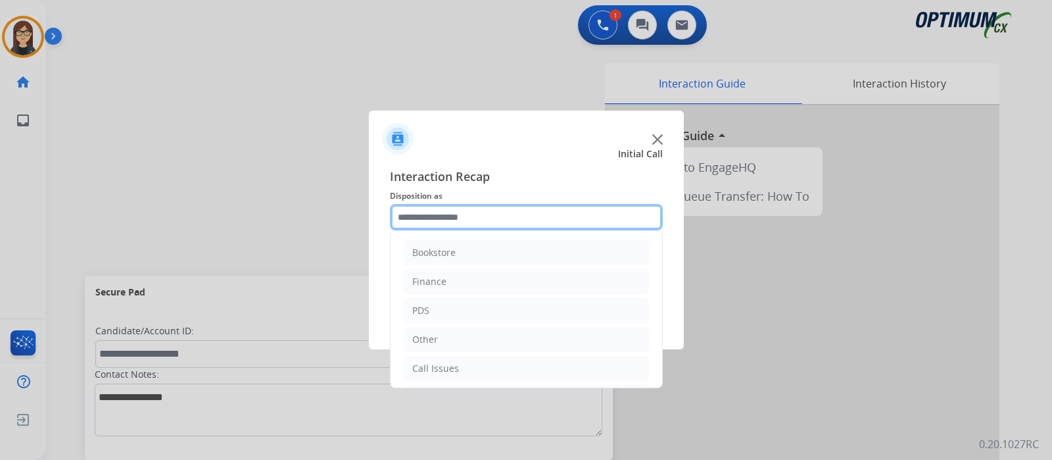
scroll to position [87, 0]
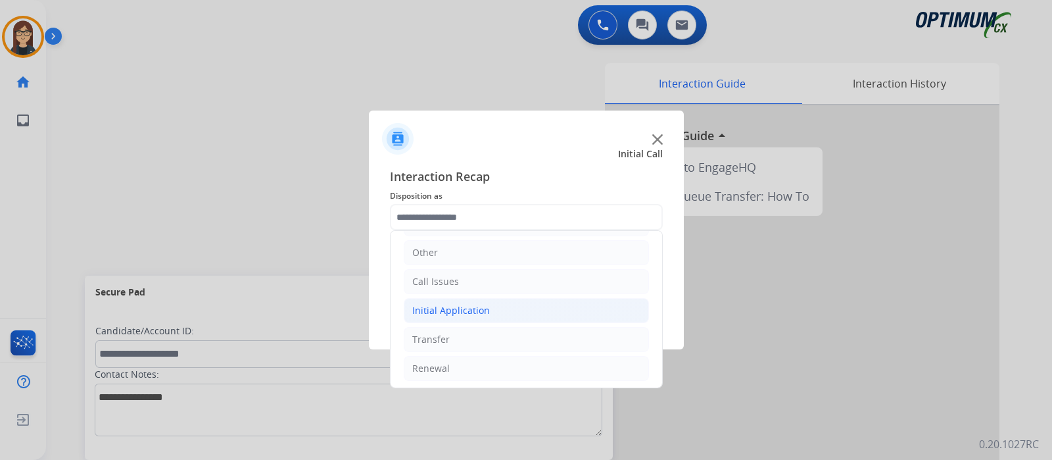
click at [480, 306] on div "Initial Application" at bounding box center [451, 310] width 78 height 13
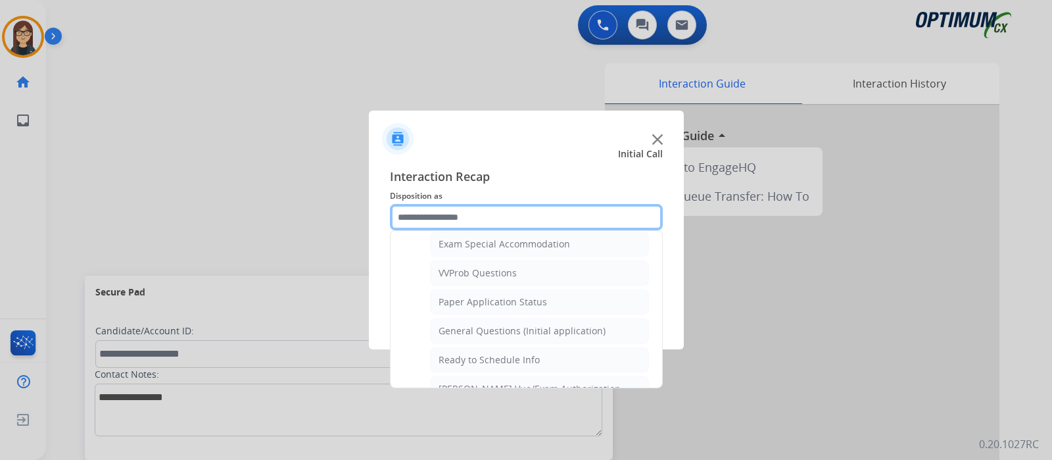
scroll to position [696, 0]
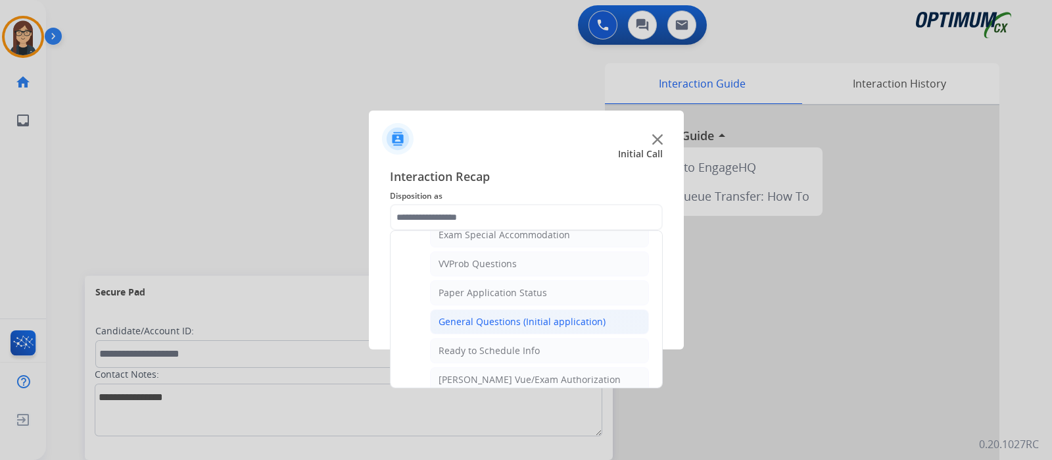
click at [549, 318] on div "General Questions (Initial application)" at bounding box center [522, 321] width 167 height 13
type input "**********"
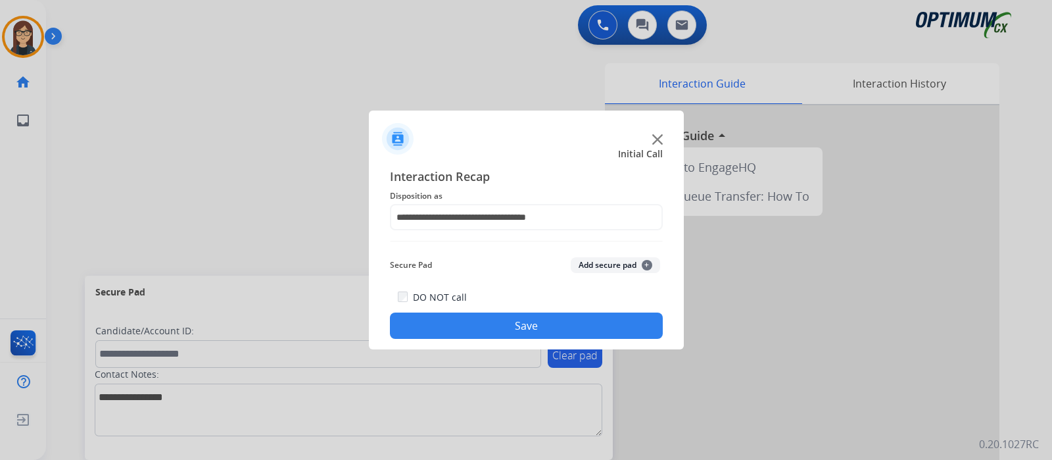
click at [542, 320] on button "Save" at bounding box center [526, 325] width 273 height 26
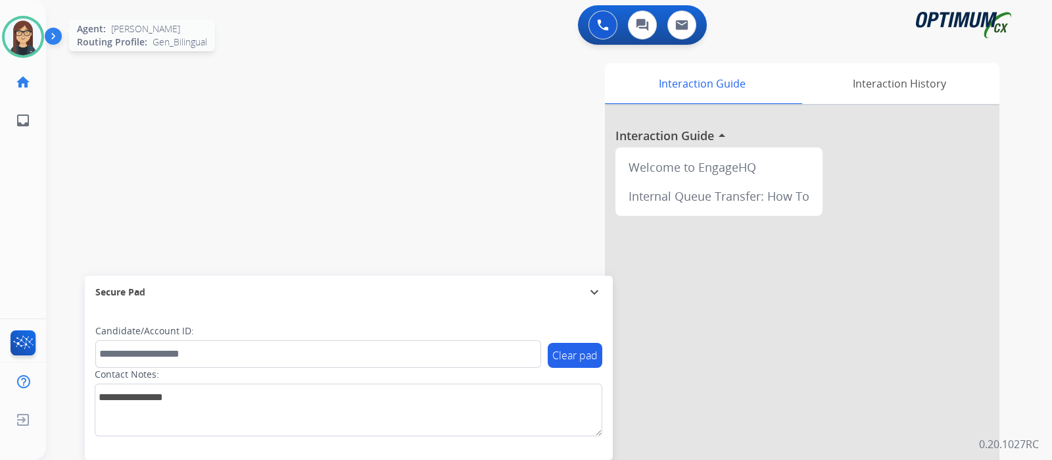
click at [24, 25] on img at bounding box center [23, 36] width 37 height 37
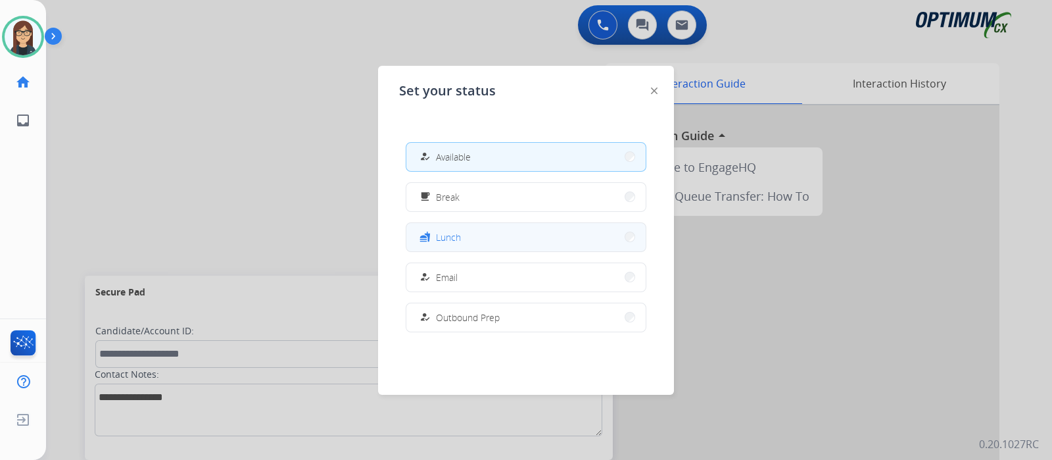
click at [492, 235] on button "fastfood Lunch" at bounding box center [525, 237] width 239 height 28
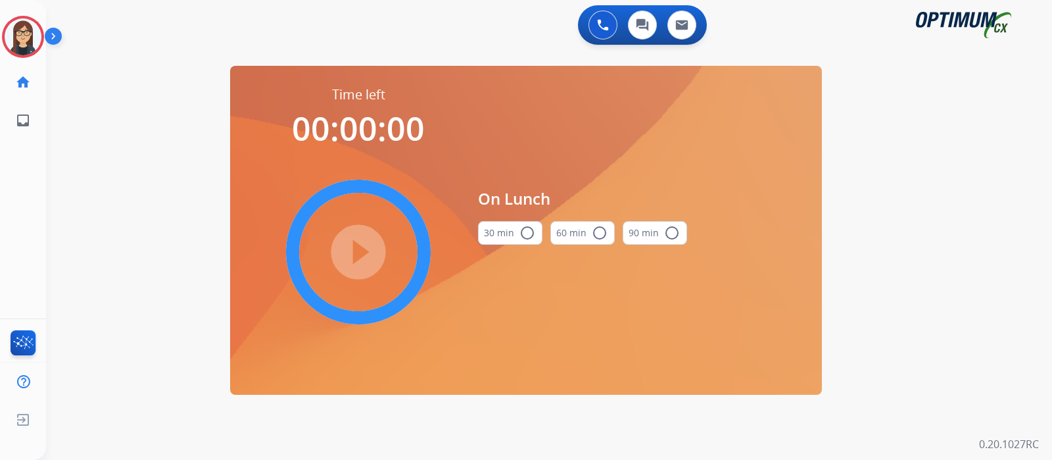
click at [531, 234] on mat-icon "radio_button_unchecked" at bounding box center [527, 233] width 16 height 16
click at [366, 251] on mat-icon "play_circle_filled" at bounding box center [358, 252] width 16 height 16
